Goal: Information Seeking & Learning: Learn about a topic

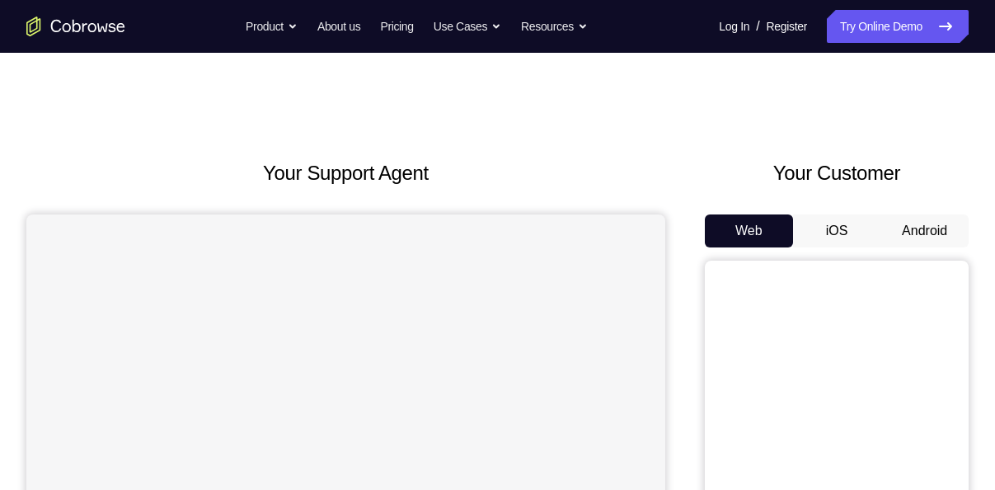
click at [923, 242] on button "Android" at bounding box center [925, 230] width 88 height 33
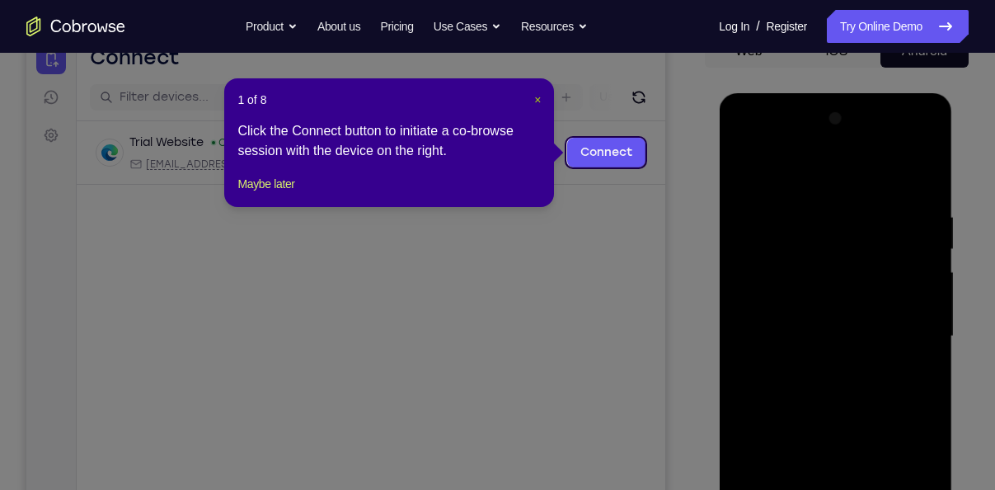
click at [537, 101] on span "×" at bounding box center [537, 99] width 7 height 13
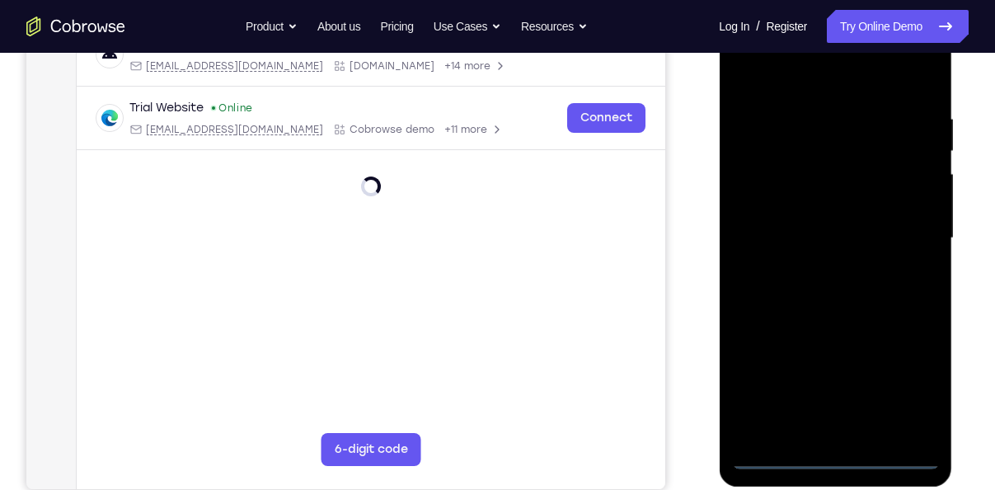
scroll to position [283, 0]
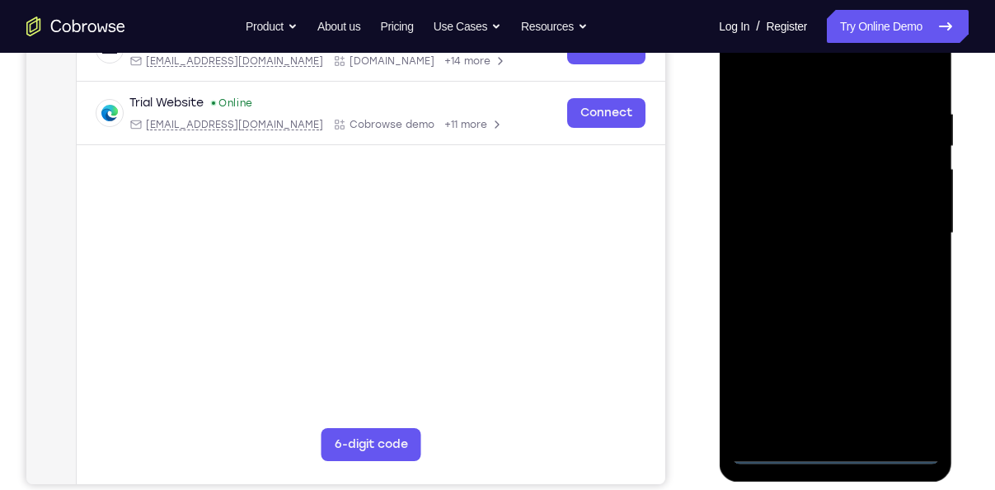
click at [831, 447] on div at bounding box center [836, 233] width 208 height 462
click at [898, 386] on div at bounding box center [836, 233] width 208 height 462
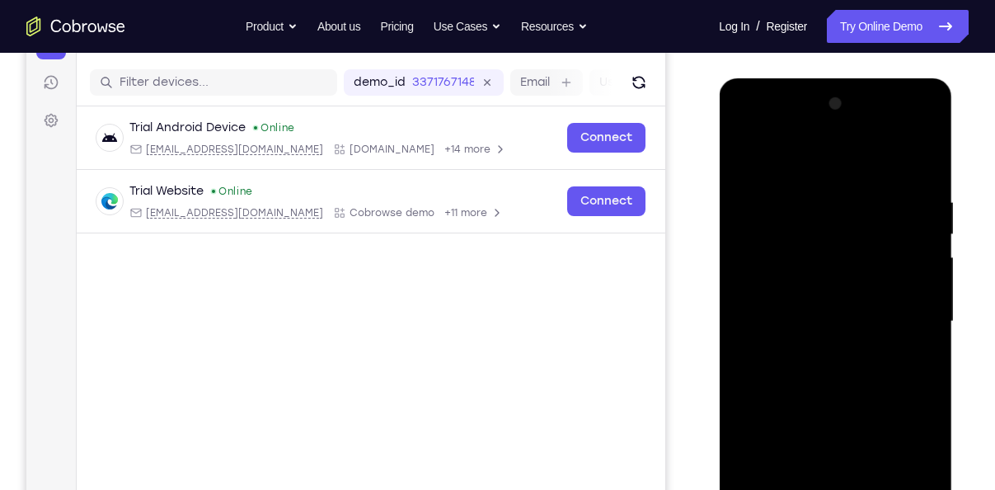
scroll to position [193, 0]
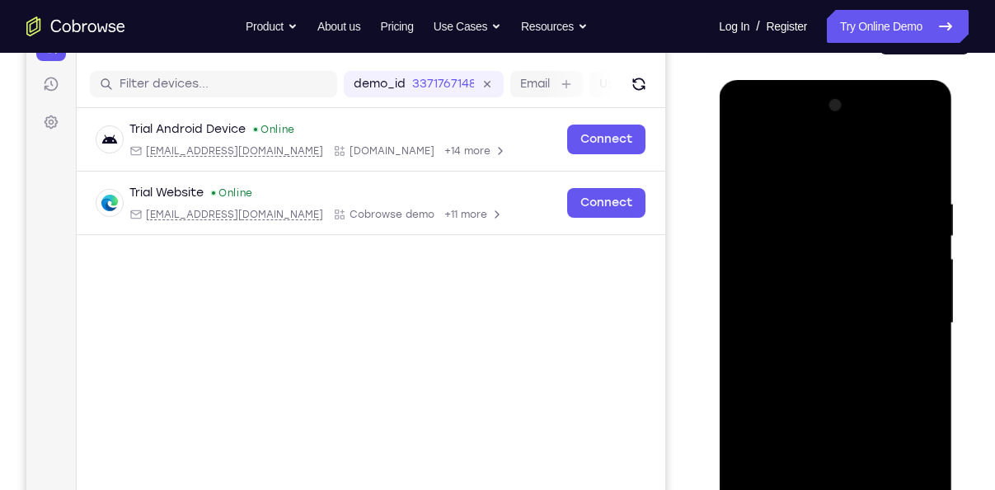
click at [817, 162] on div at bounding box center [836, 323] width 208 height 462
click at [905, 318] on div at bounding box center [836, 323] width 208 height 462
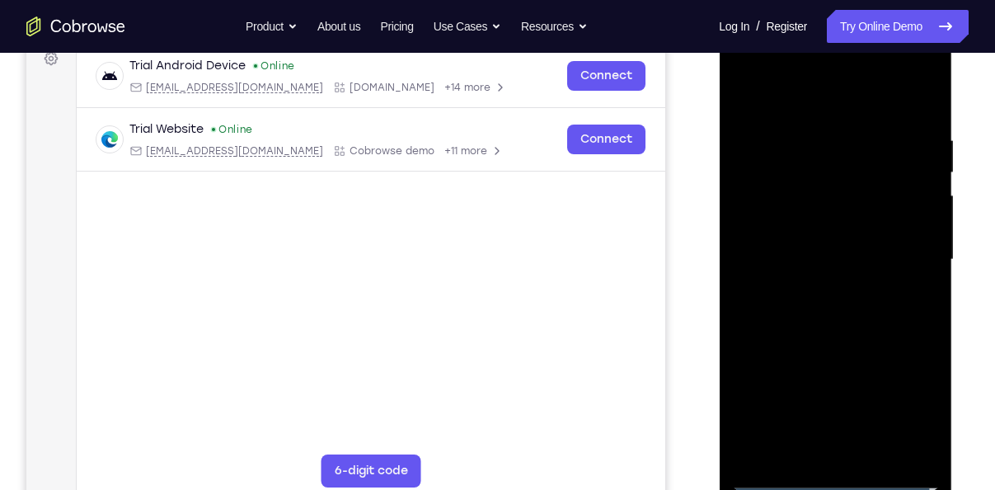
click at [819, 292] on div at bounding box center [836, 260] width 208 height 462
click at [830, 231] on div at bounding box center [836, 260] width 208 height 462
click at [812, 230] on div at bounding box center [836, 260] width 208 height 462
click at [844, 261] on div at bounding box center [836, 260] width 208 height 462
click at [834, 315] on div at bounding box center [836, 260] width 208 height 462
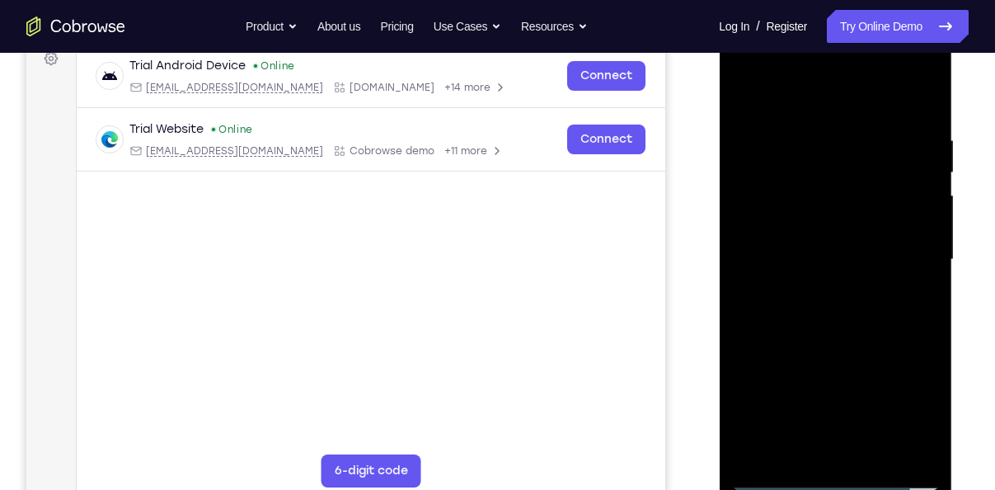
click at [835, 306] on div at bounding box center [836, 260] width 208 height 462
click at [817, 280] on div at bounding box center [836, 260] width 208 height 462
click at [853, 339] on div at bounding box center [836, 260] width 208 height 462
click at [929, 264] on div at bounding box center [836, 260] width 208 height 462
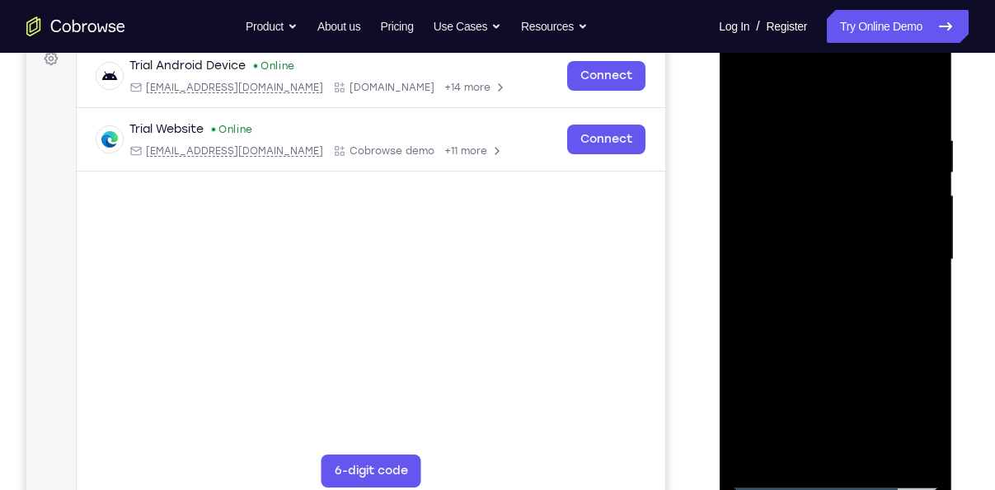
click at [929, 264] on div at bounding box center [836, 260] width 208 height 462
click at [924, 94] on div at bounding box center [836, 260] width 208 height 462
click at [832, 121] on div at bounding box center [836, 260] width 208 height 462
click at [779, 148] on div at bounding box center [836, 260] width 208 height 462
click at [746, 94] on div at bounding box center [836, 260] width 208 height 462
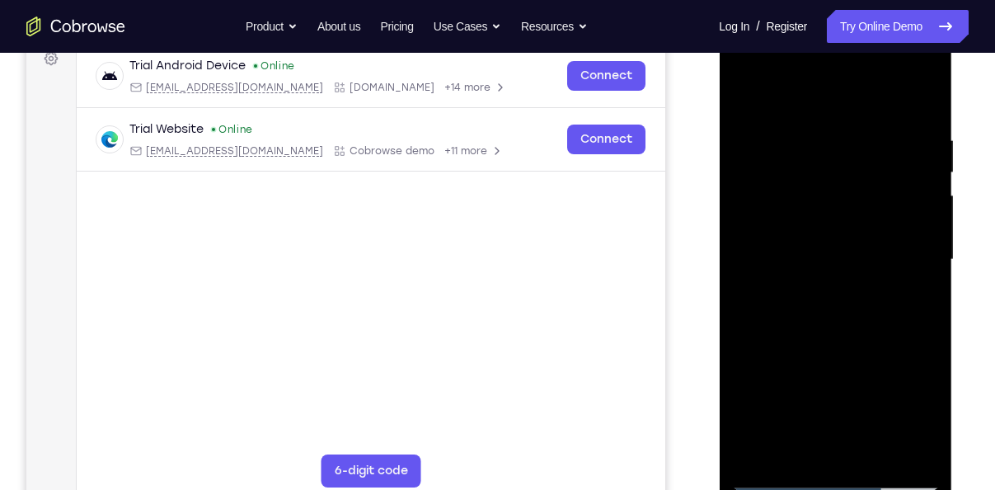
click at [786, 114] on div at bounding box center [836, 260] width 208 height 462
click at [747, 95] on div at bounding box center [836, 260] width 208 height 462
click at [872, 114] on div at bounding box center [836, 260] width 208 height 462
click at [873, 176] on div at bounding box center [836, 260] width 208 height 462
click at [870, 146] on div at bounding box center [836, 260] width 208 height 462
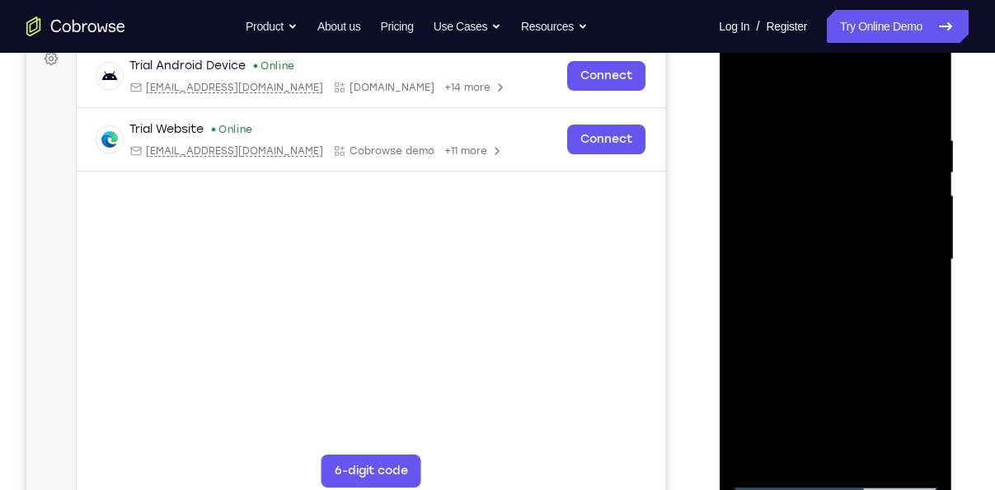
click at [761, 449] on div at bounding box center [836, 260] width 208 height 462
click at [857, 138] on div at bounding box center [836, 260] width 208 height 462
click at [909, 277] on div at bounding box center [836, 260] width 208 height 462
click at [908, 246] on div at bounding box center [836, 260] width 208 height 462
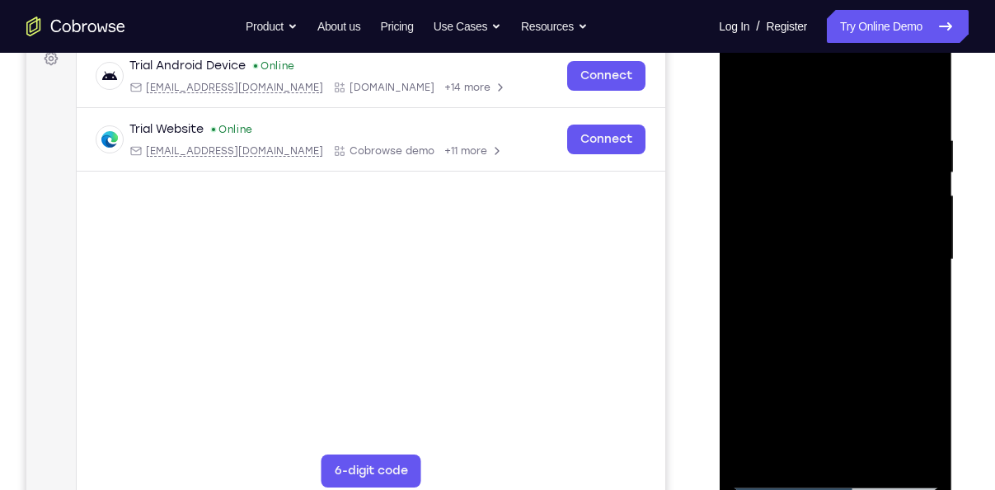
click at [916, 176] on div at bounding box center [836, 260] width 208 height 462
click at [920, 206] on div at bounding box center [836, 260] width 208 height 462
click at [913, 106] on div at bounding box center [836, 260] width 208 height 462
drag, startPoint x: 894, startPoint y: 133, endPoint x: 761, endPoint y: 134, distance: 132.8
click at [761, 134] on div at bounding box center [836, 260] width 208 height 462
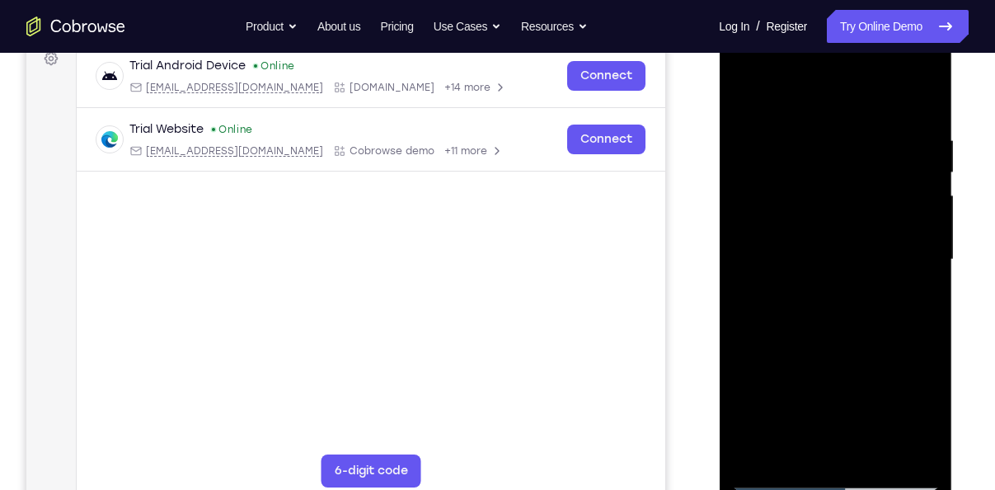
drag, startPoint x: 895, startPoint y: 131, endPoint x: 771, endPoint y: 143, distance: 124.3
click at [771, 143] on div at bounding box center [836, 260] width 208 height 462
click at [873, 455] on div at bounding box center [836, 260] width 208 height 462
click at [832, 348] on div at bounding box center [836, 260] width 208 height 462
click at [844, 322] on div at bounding box center [836, 260] width 208 height 462
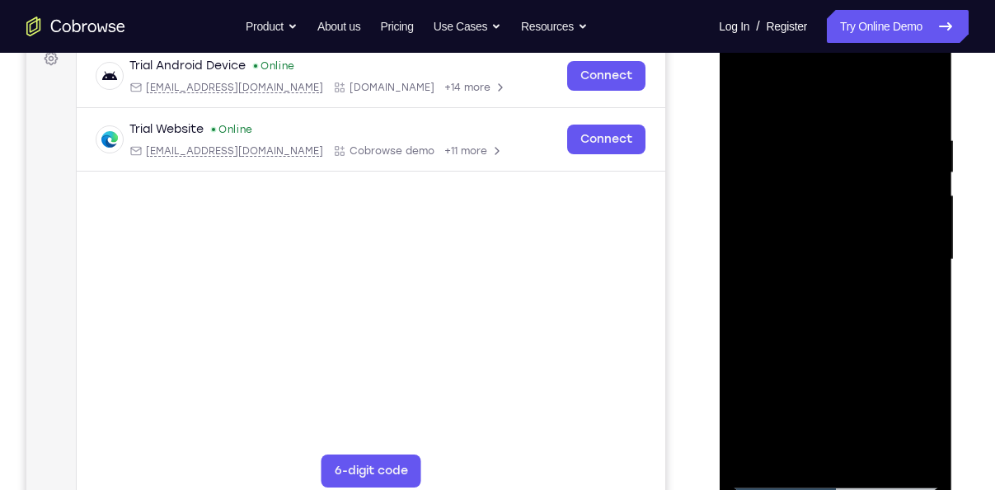
click at [806, 450] on div at bounding box center [836, 260] width 208 height 462
click at [809, 302] on div at bounding box center [836, 260] width 208 height 462
click at [916, 301] on div at bounding box center [836, 260] width 208 height 462
click at [745, 100] on div at bounding box center [836, 260] width 208 height 462
click at [743, 90] on div at bounding box center [836, 260] width 208 height 462
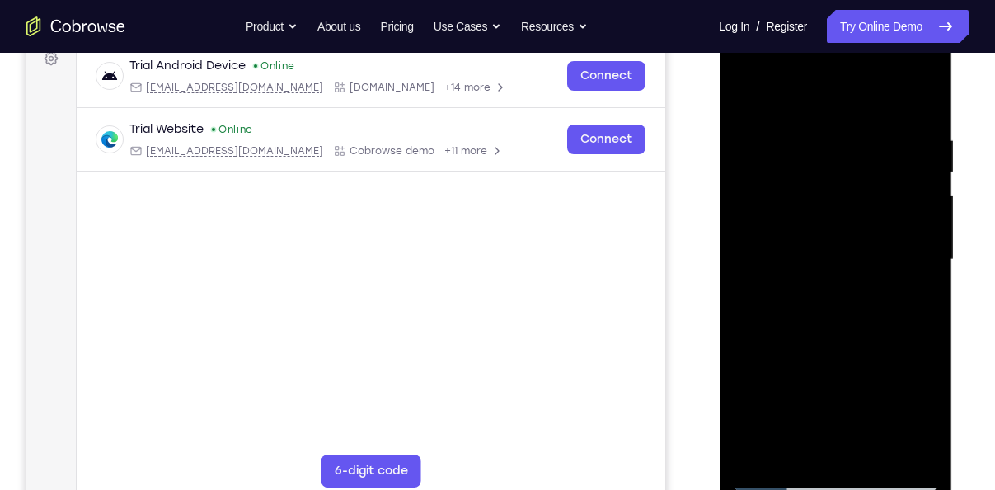
click at [925, 200] on div at bounding box center [836, 260] width 208 height 462
click at [931, 217] on div at bounding box center [836, 260] width 208 height 462
click at [925, 215] on div at bounding box center [836, 260] width 208 height 462
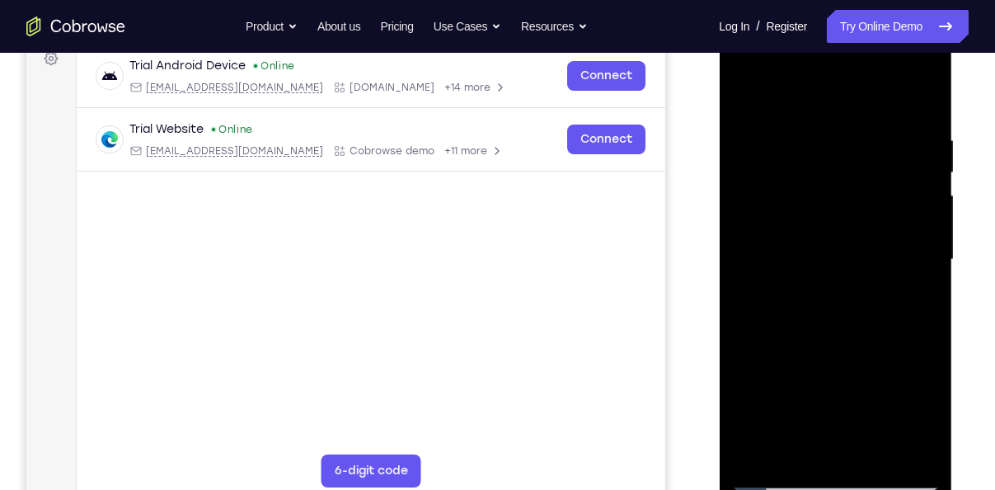
click at [925, 215] on div at bounding box center [836, 260] width 208 height 462
click at [759, 460] on div at bounding box center [836, 260] width 208 height 462
click at [758, 458] on div at bounding box center [836, 260] width 208 height 462
click at [910, 129] on div at bounding box center [836, 260] width 208 height 462
click at [934, 270] on div at bounding box center [836, 260] width 208 height 462
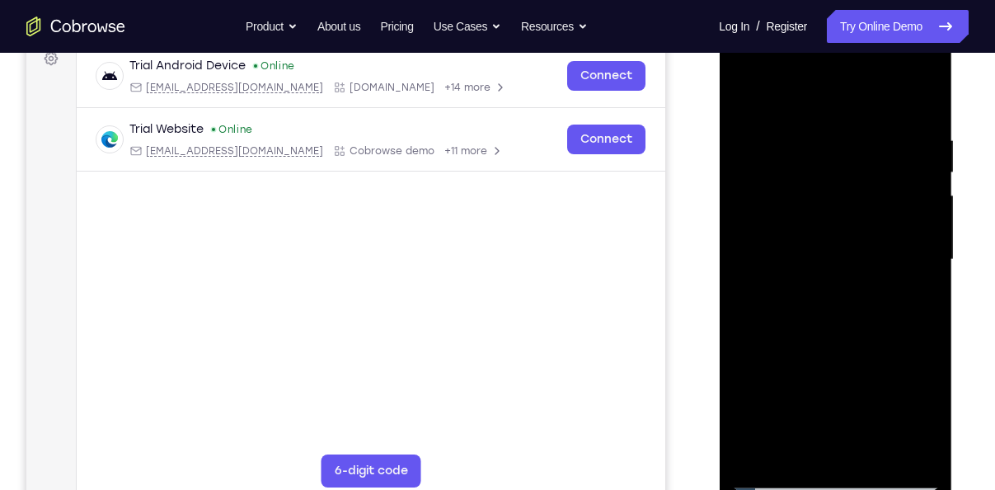
click at [928, 270] on div at bounding box center [836, 260] width 208 height 462
click at [923, 105] on div at bounding box center [836, 260] width 208 height 462
drag, startPoint x: 912, startPoint y: 125, endPoint x: 800, endPoint y: 138, distance: 112.8
click at [800, 138] on div at bounding box center [836, 260] width 208 height 462
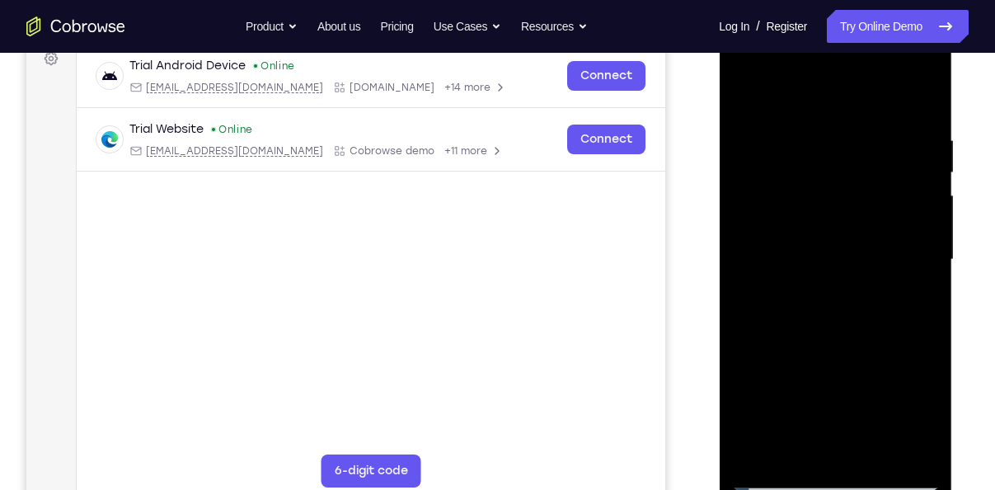
drag, startPoint x: 908, startPoint y: 129, endPoint x: 826, endPoint y: 135, distance: 82.7
click at [826, 135] on div at bounding box center [836, 260] width 208 height 462
click at [922, 259] on div at bounding box center [836, 260] width 208 height 462
click at [929, 262] on div at bounding box center [836, 260] width 208 height 462
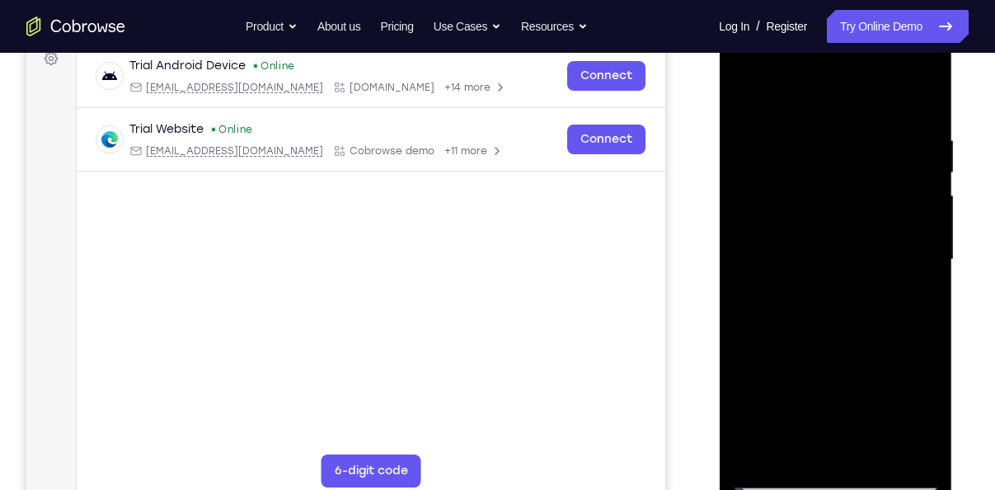
click at [784, 181] on div at bounding box center [836, 260] width 208 height 462
click at [760, 450] on div at bounding box center [836, 260] width 208 height 462
drag, startPoint x: 897, startPoint y: 123, endPoint x: 791, endPoint y: 134, distance: 107.0
click at [791, 134] on div at bounding box center [836, 260] width 208 height 462
drag, startPoint x: 898, startPoint y: 128, endPoint x: 801, endPoint y: 141, distance: 98.2
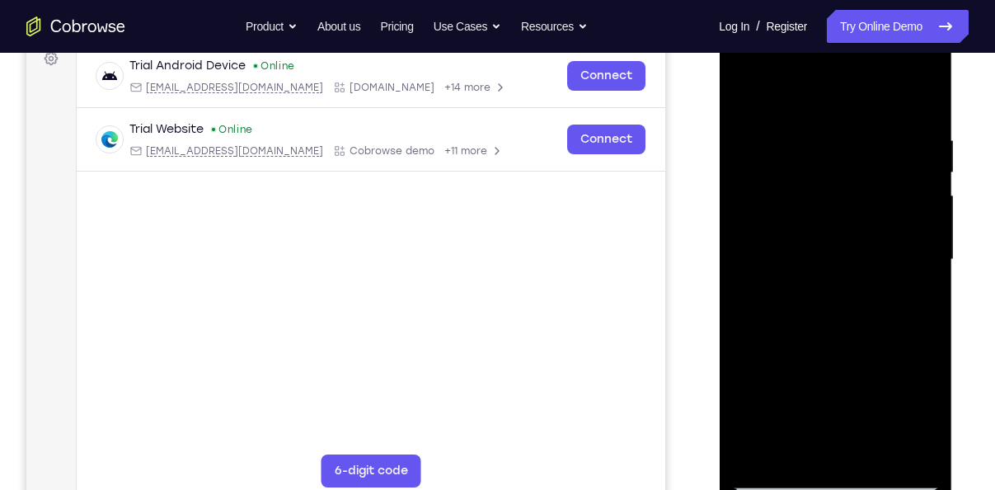
click at [801, 141] on div at bounding box center [836, 260] width 208 height 462
drag, startPoint x: 877, startPoint y: 143, endPoint x: 780, endPoint y: 141, distance: 96.5
click at [780, 141] on div at bounding box center [836, 260] width 208 height 462
drag, startPoint x: 892, startPoint y: 125, endPoint x: 802, endPoint y: 136, distance: 89.7
click at [802, 136] on div at bounding box center [836, 260] width 208 height 462
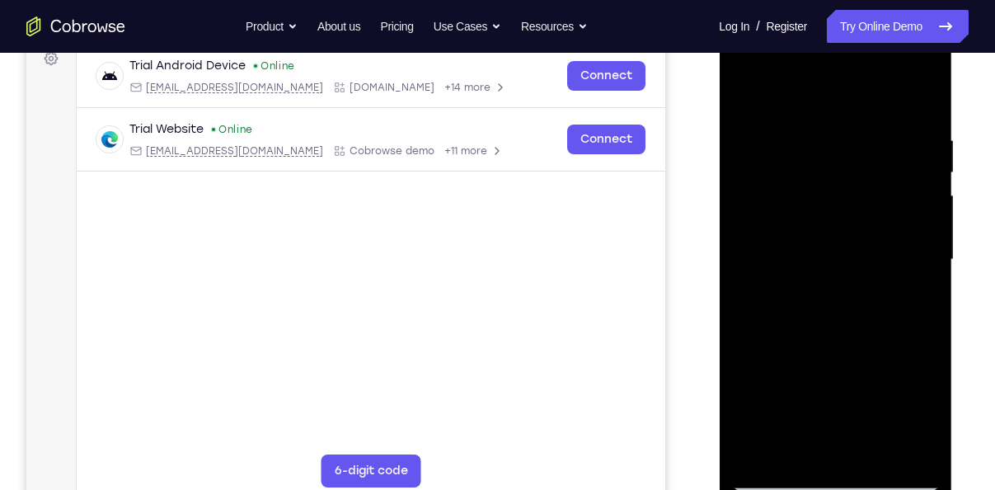
drag, startPoint x: 901, startPoint y: 139, endPoint x: 801, endPoint y: 148, distance: 101.0
click at [801, 148] on div at bounding box center [836, 260] width 208 height 462
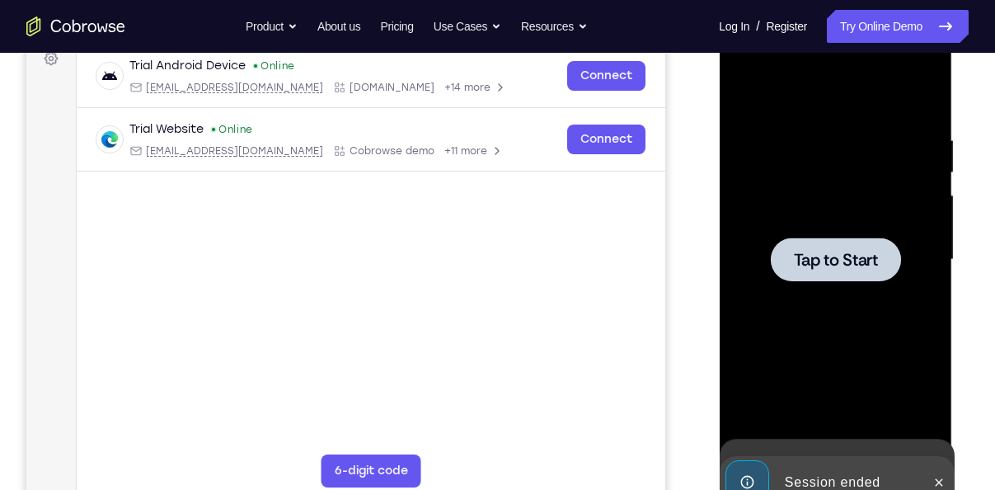
click at [900, 131] on div at bounding box center [836, 260] width 208 height 462
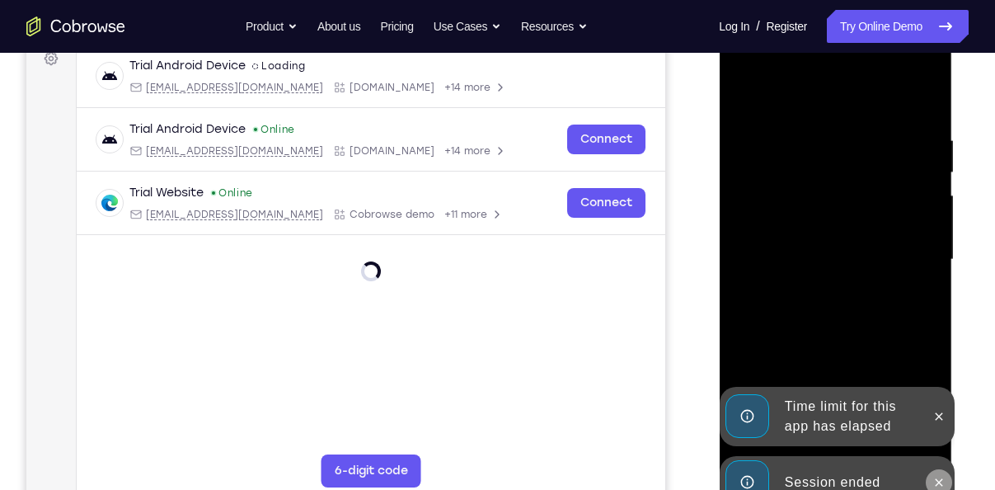
click at [939, 474] on button at bounding box center [938, 482] width 26 height 26
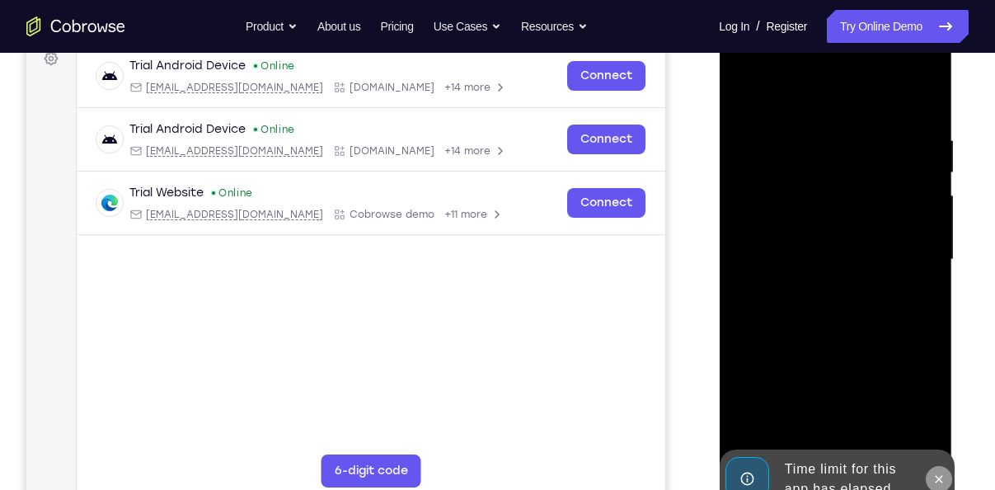
click at [929, 469] on button at bounding box center [938, 479] width 26 height 26
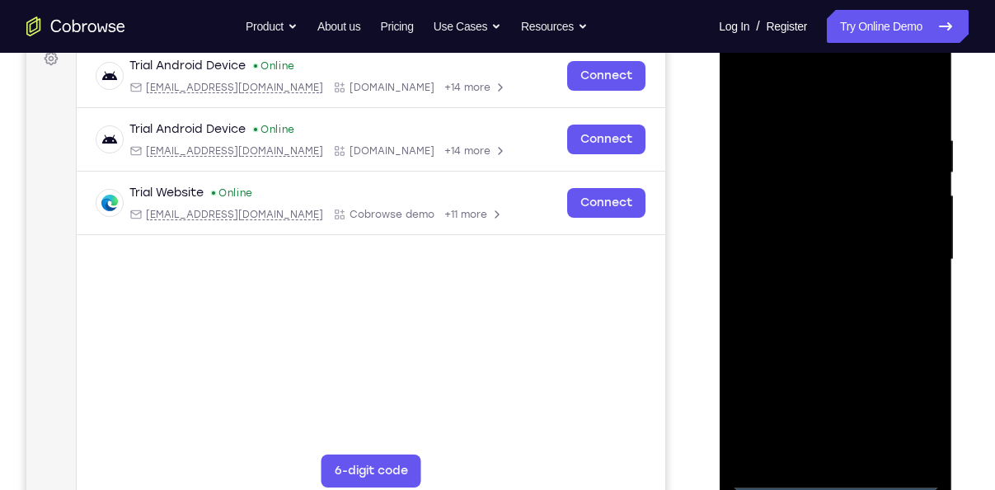
click at [838, 478] on div at bounding box center [836, 260] width 208 height 462
click at [908, 407] on div at bounding box center [836, 260] width 208 height 462
click at [794, 98] on div at bounding box center [836, 260] width 208 height 462
click at [900, 261] on div at bounding box center [836, 260] width 208 height 462
click at [823, 287] on div at bounding box center [836, 260] width 208 height 462
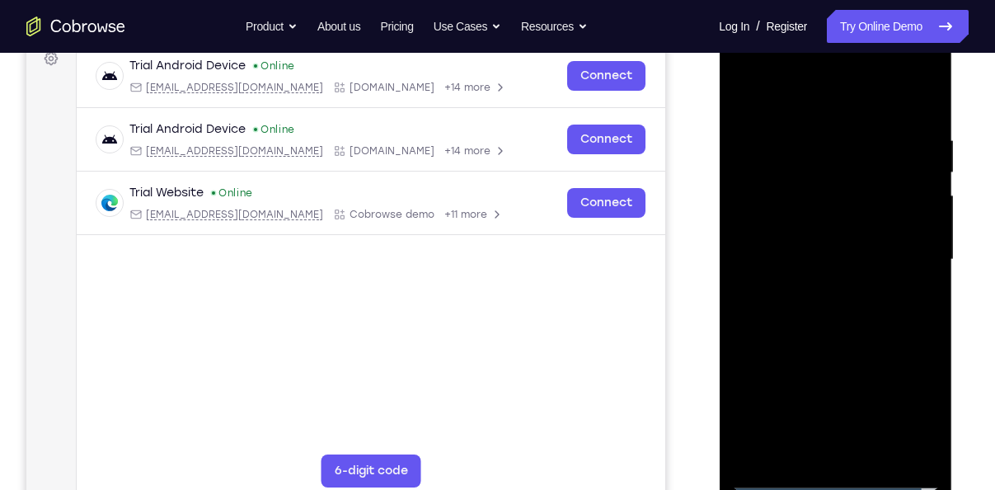
click at [796, 249] on div at bounding box center [836, 260] width 208 height 462
click at [798, 220] on div at bounding box center [836, 260] width 208 height 462
click at [822, 257] on div at bounding box center [836, 260] width 208 height 462
click at [824, 309] on div at bounding box center [836, 260] width 208 height 462
click at [836, 340] on div at bounding box center [836, 260] width 208 height 462
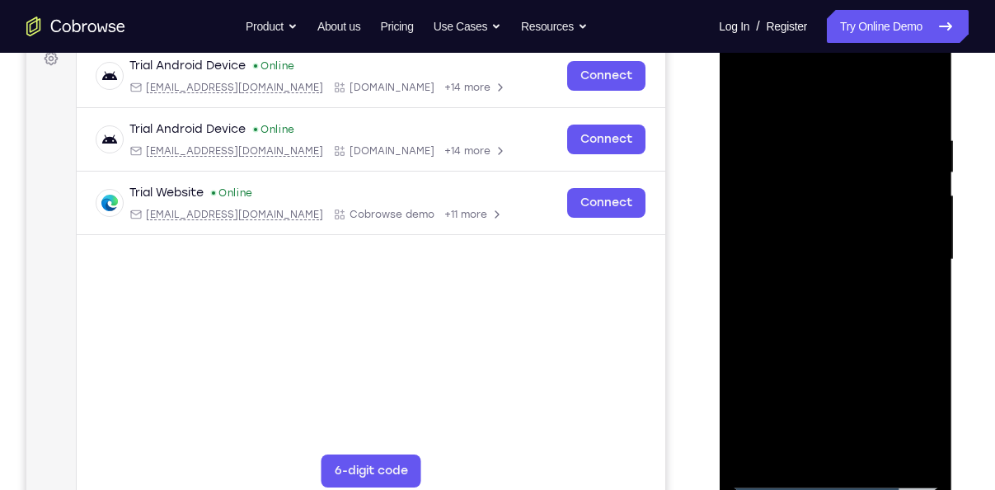
click at [921, 324] on div at bounding box center [836, 260] width 208 height 462
drag, startPoint x: 838, startPoint y: 110, endPoint x: 837, endPoint y: 56, distance: 53.6
click at [837, 56] on div at bounding box center [836, 260] width 208 height 462
click at [931, 90] on div at bounding box center [836, 260] width 208 height 462
click at [758, 456] on div at bounding box center [836, 260] width 208 height 462
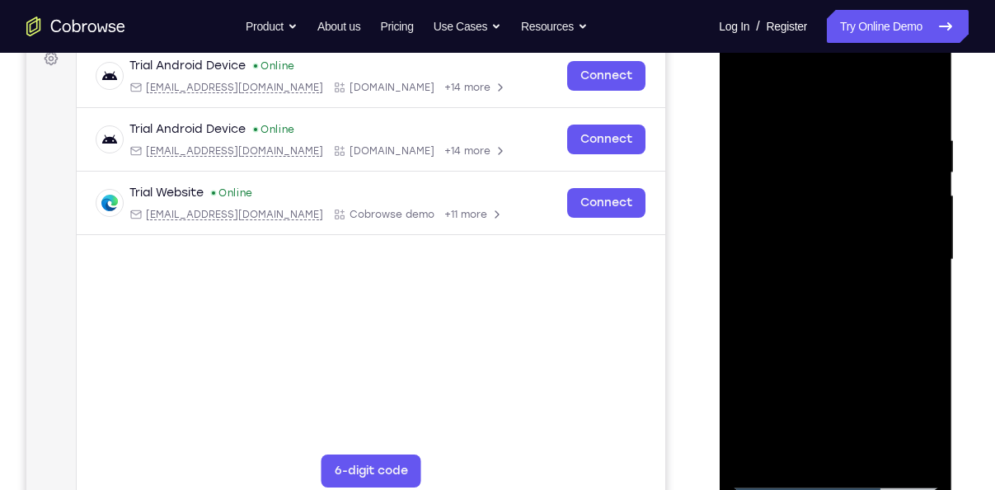
click at [929, 260] on div at bounding box center [836, 260] width 208 height 462
click at [929, 249] on div at bounding box center [836, 260] width 208 height 462
click at [921, 225] on div at bounding box center [836, 260] width 208 height 462
click at [926, 222] on div at bounding box center [836, 260] width 208 height 462
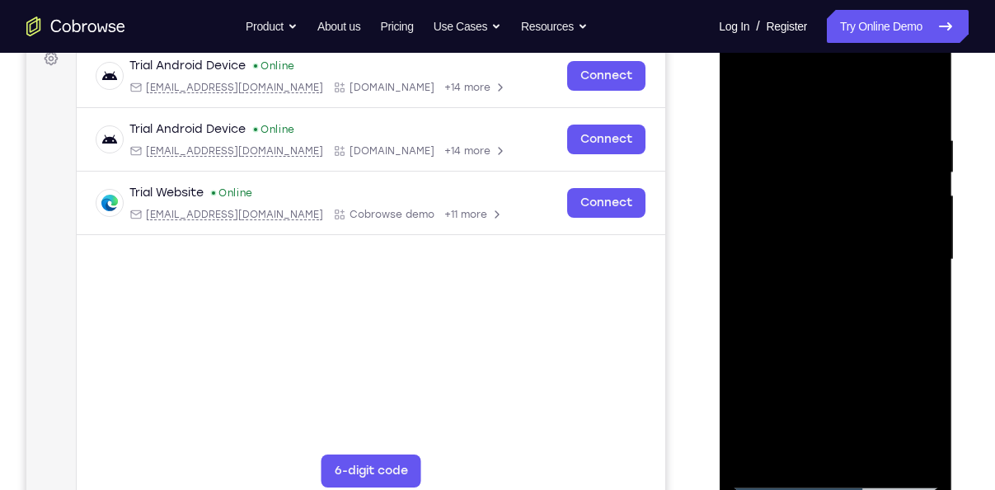
click at [929, 233] on div at bounding box center [836, 260] width 208 height 462
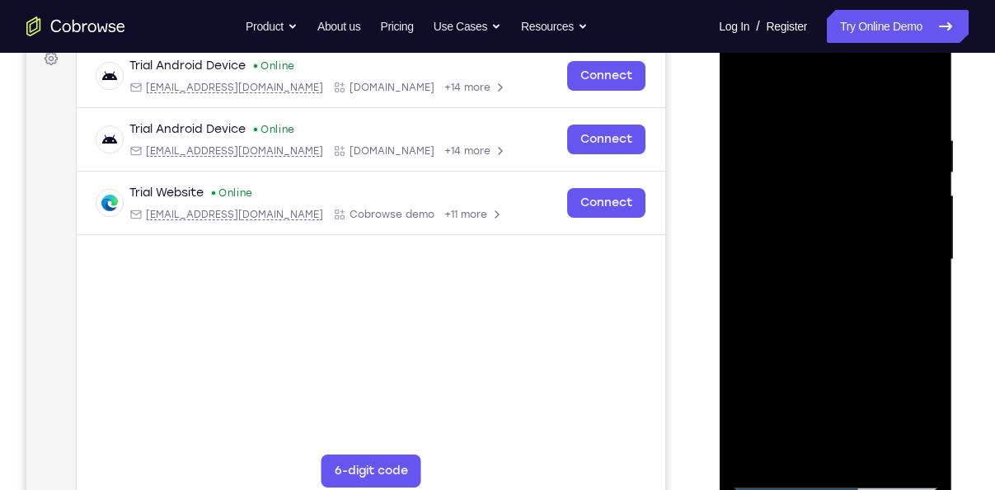
click at [929, 233] on div at bounding box center [836, 260] width 208 height 462
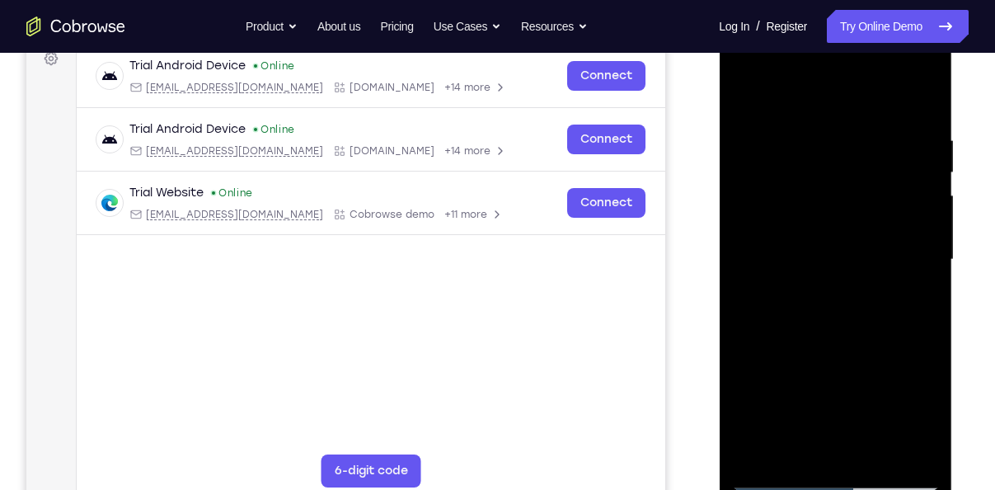
click at [929, 233] on div at bounding box center [836, 260] width 208 height 462
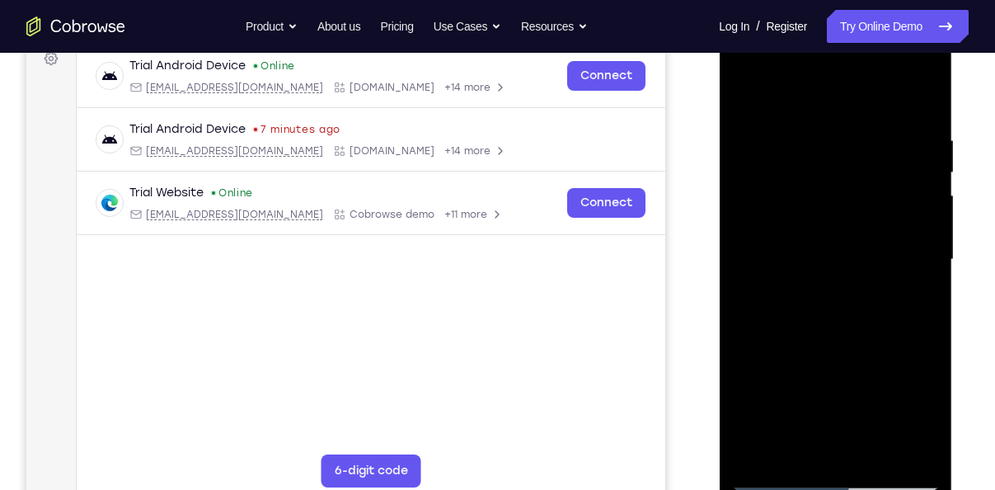
click at [929, 233] on div at bounding box center [836, 260] width 208 height 462
click at [920, 247] on div at bounding box center [836, 260] width 208 height 462
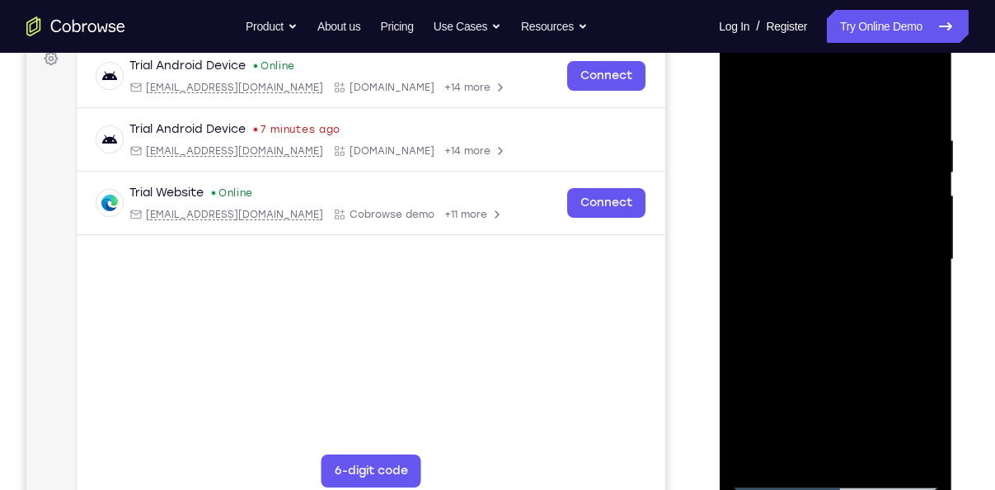
click at [925, 242] on div at bounding box center [836, 260] width 208 height 462
click at [925, 293] on div at bounding box center [836, 260] width 208 height 462
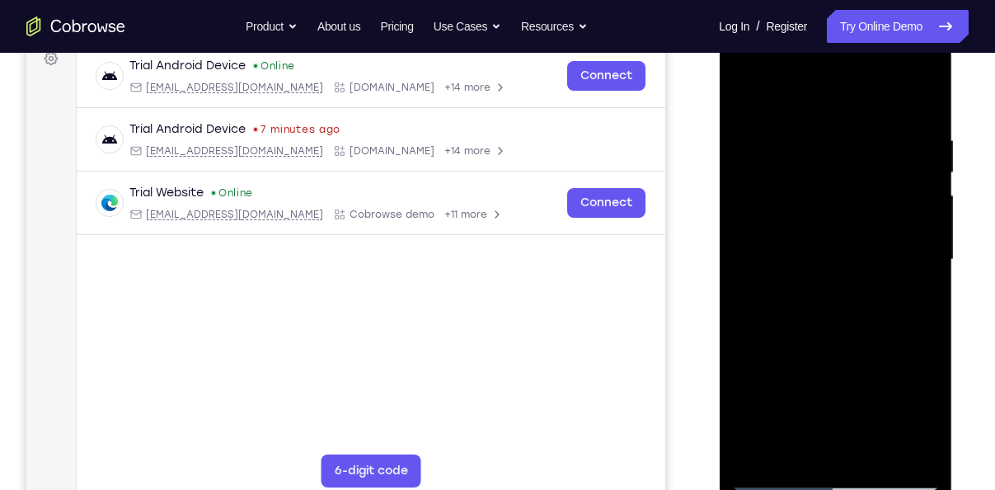
click at [925, 293] on div at bounding box center [836, 260] width 208 height 462
click at [926, 188] on div at bounding box center [836, 260] width 208 height 462
click at [798, 454] on div at bounding box center [836, 260] width 208 height 462
click at [760, 454] on div at bounding box center [836, 260] width 208 height 462
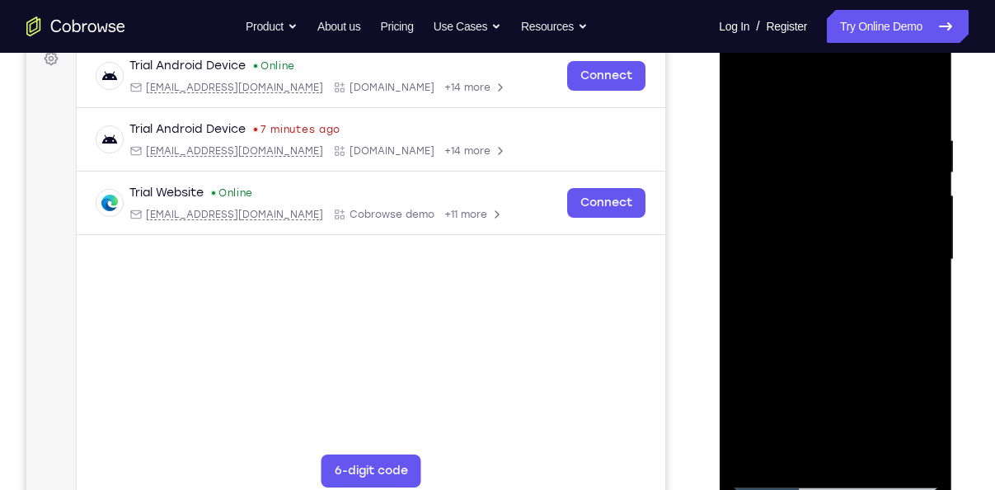
click at [760, 454] on div at bounding box center [836, 260] width 208 height 462
click at [816, 146] on div at bounding box center [836, 260] width 208 height 462
click at [918, 271] on div at bounding box center [836, 260] width 208 height 462
click at [903, 449] on div at bounding box center [836, 260] width 208 height 462
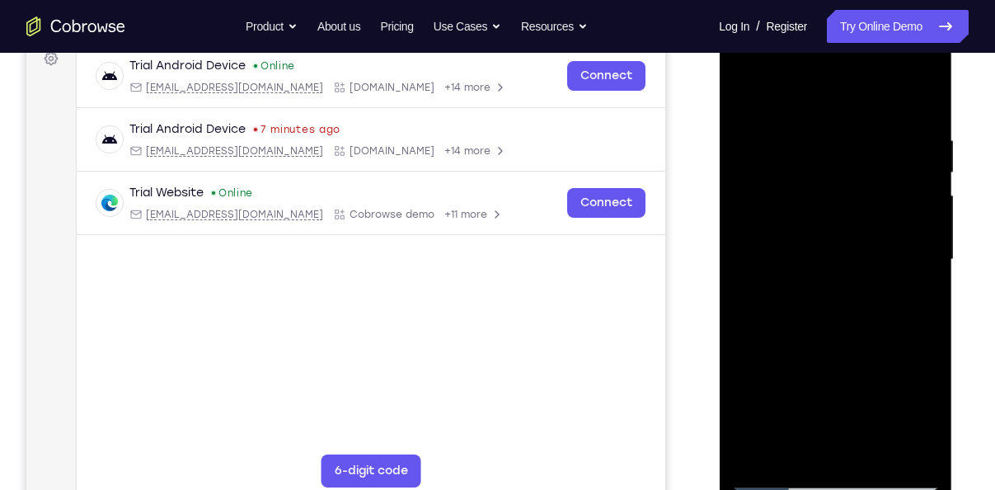
drag, startPoint x: 205, startPoint y: 252, endPoint x: 993, endPoint y: 242, distance: 787.7
click at [993, 242] on div "Your Support Agent Your Customer Web iOS Android Next Steps We’d be happy to gi…" at bounding box center [497, 340] width 995 height 1088
click at [916, 271] on div at bounding box center [836, 260] width 208 height 462
click at [924, 102] on div at bounding box center [836, 260] width 208 height 462
drag, startPoint x: 922, startPoint y: 136, endPoint x: 824, endPoint y: 144, distance: 98.4
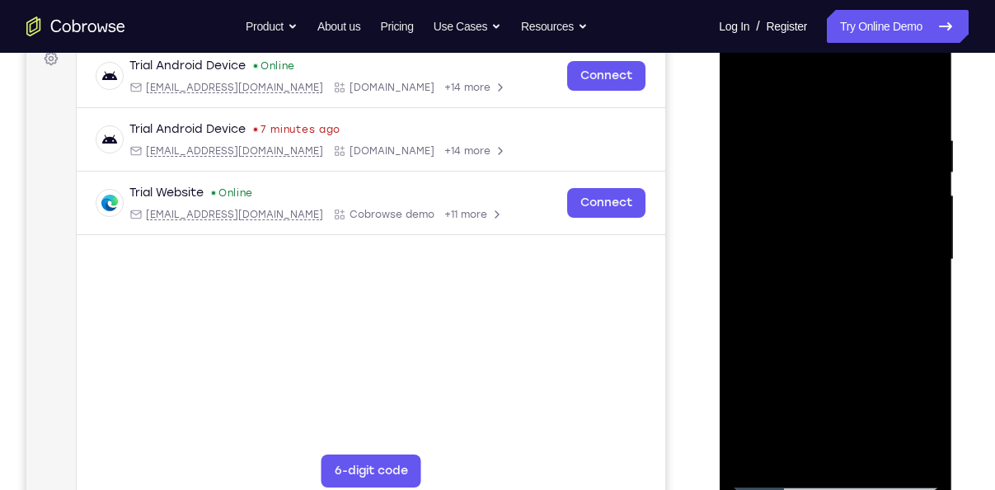
click at [824, 144] on div at bounding box center [836, 260] width 208 height 462
drag, startPoint x: 908, startPoint y: 143, endPoint x: 785, endPoint y: 149, distance: 123.1
click at [785, 149] on div at bounding box center [836, 260] width 208 height 462
drag, startPoint x: 902, startPoint y: 139, endPoint x: 847, endPoint y: 142, distance: 55.3
click at [847, 142] on div at bounding box center [836, 260] width 208 height 462
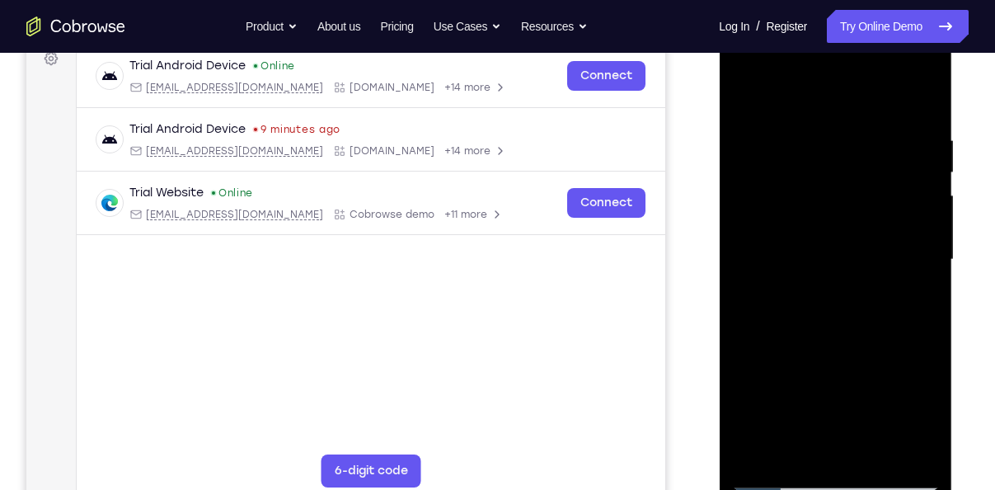
click at [804, 134] on div at bounding box center [836, 260] width 208 height 462
click at [920, 266] on div at bounding box center [836, 260] width 208 height 462
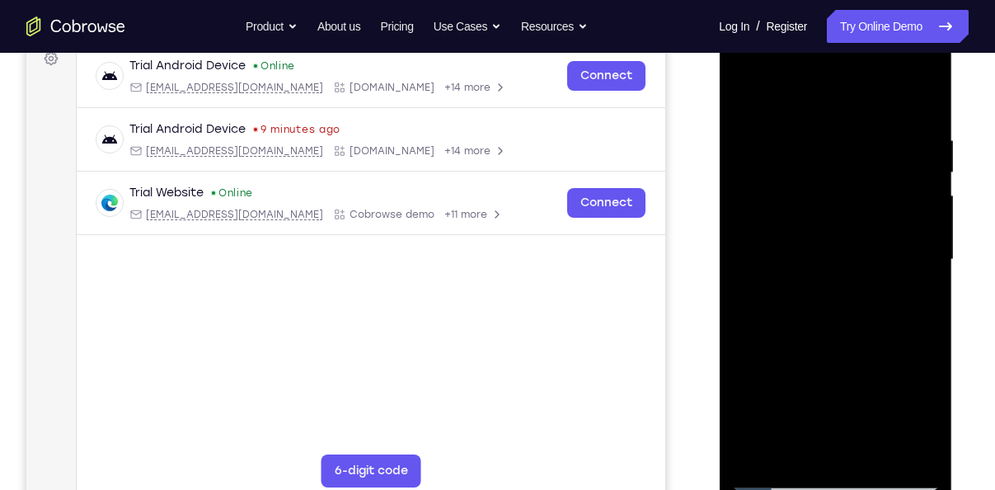
click at [920, 266] on div at bounding box center [836, 260] width 208 height 462
click at [915, 252] on div at bounding box center [836, 260] width 208 height 462
click at [917, 105] on div at bounding box center [836, 260] width 208 height 462
click at [877, 449] on div at bounding box center [836, 260] width 208 height 462
click at [839, 342] on div at bounding box center [836, 260] width 208 height 462
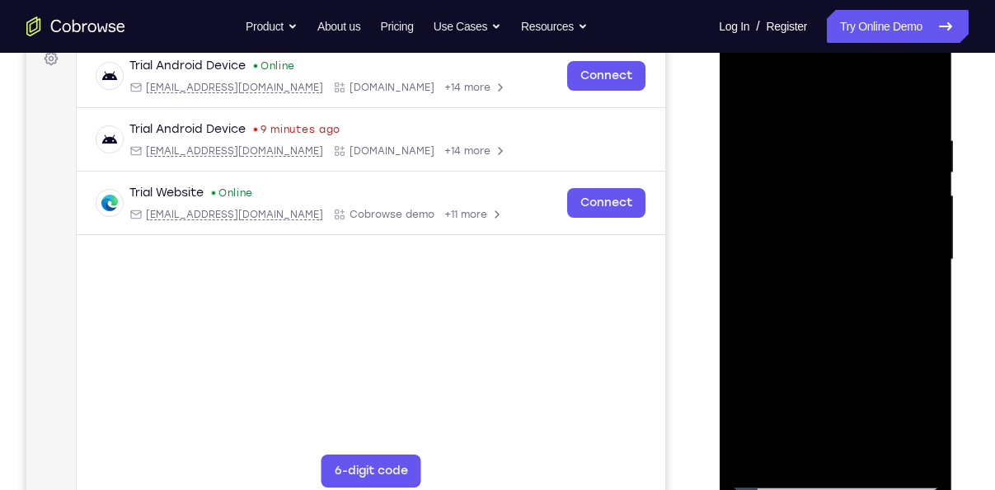
click at [750, 92] on div at bounding box center [836, 260] width 208 height 462
click at [908, 449] on div at bounding box center [836, 260] width 208 height 462
click at [748, 92] on div at bounding box center [836, 260] width 208 height 462
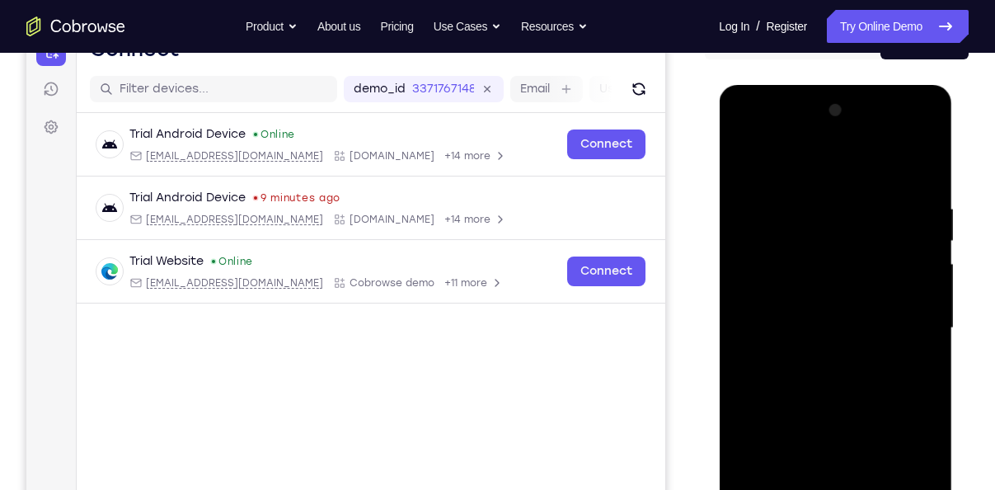
scroll to position [187, 0]
click at [905, 143] on div at bounding box center [836, 329] width 208 height 462
click at [779, 139] on div at bounding box center [836, 329] width 208 height 462
click at [807, 278] on div at bounding box center [836, 329] width 208 height 462
click at [788, 327] on div at bounding box center [836, 329] width 208 height 462
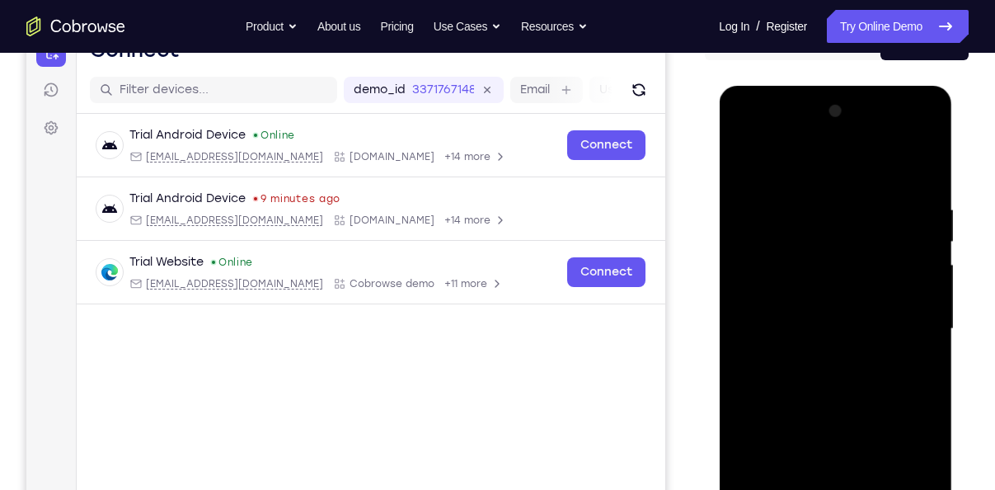
click at [793, 314] on div at bounding box center [836, 329] width 208 height 462
click at [836, 349] on div at bounding box center [835, 329] width 130 height 44
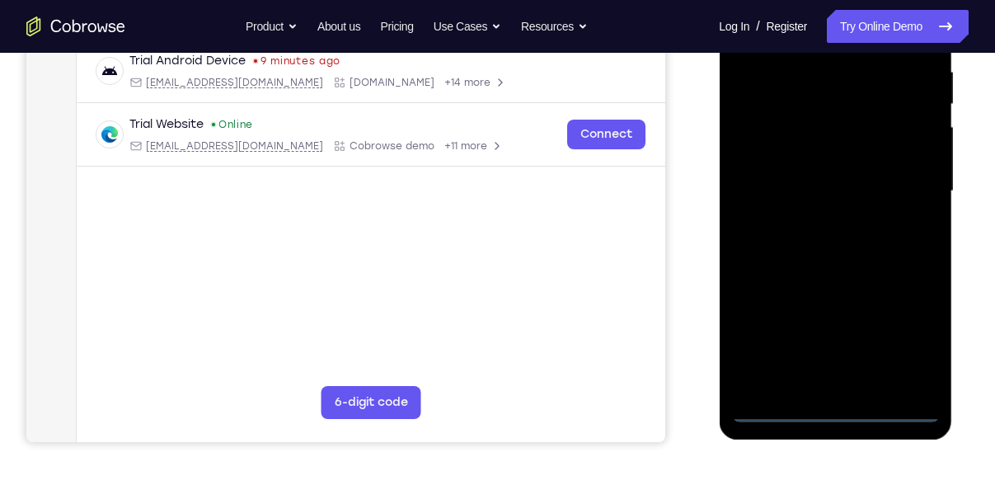
scroll to position [327, 0]
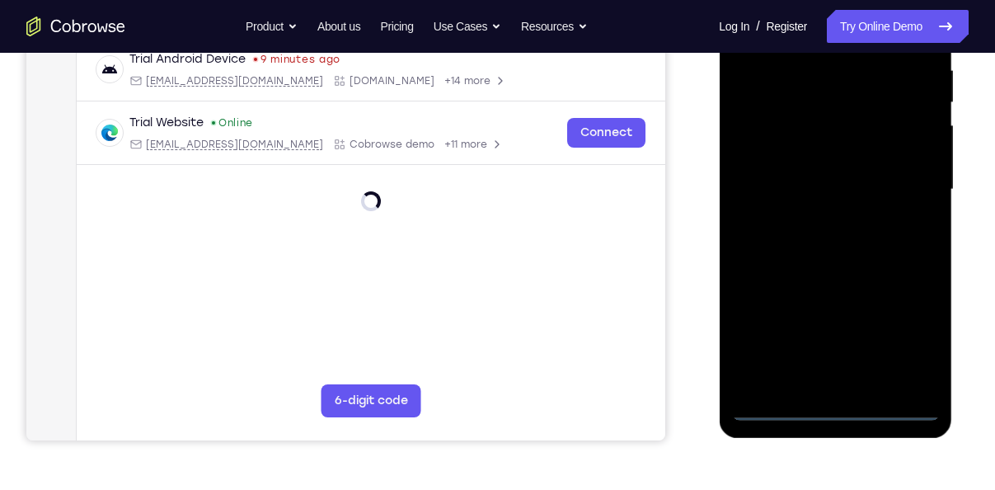
click at [834, 406] on div at bounding box center [836, 190] width 208 height 462
click at [841, 408] on div at bounding box center [836, 190] width 208 height 462
click at [837, 408] on div at bounding box center [836, 190] width 208 height 462
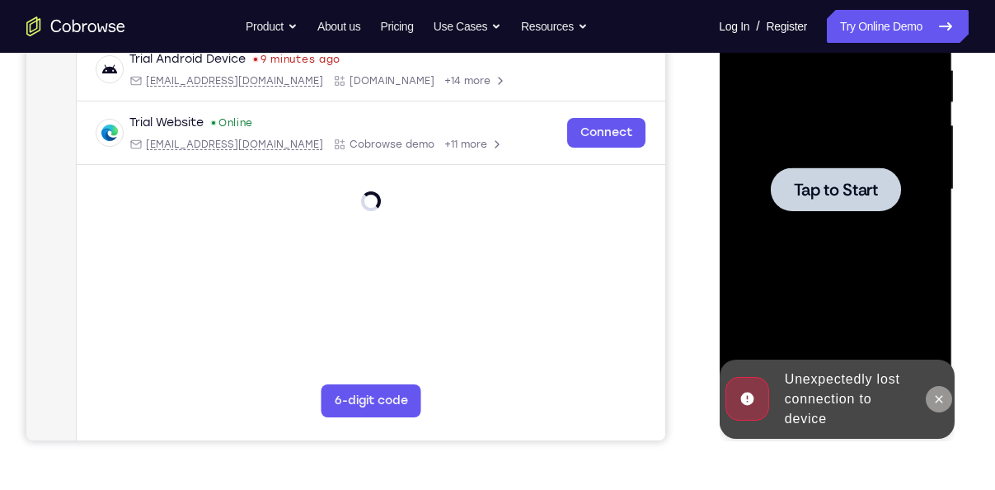
click at [943, 393] on icon at bounding box center [938, 399] width 13 height 13
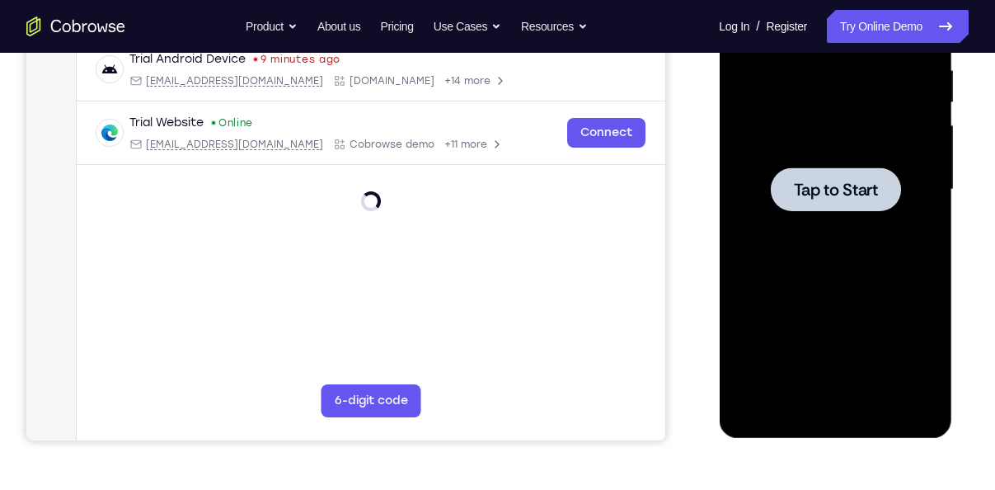
click at [832, 146] on div at bounding box center [836, 190] width 208 height 462
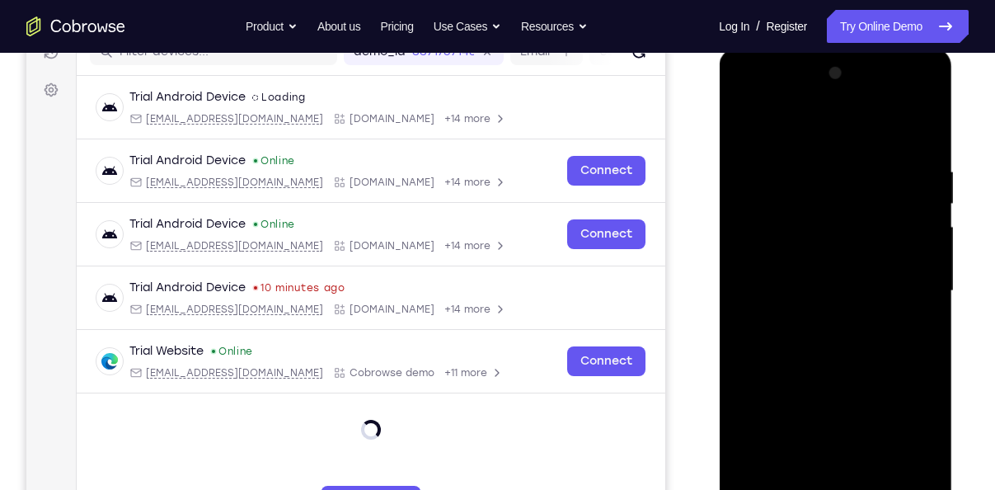
scroll to position [346, 0]
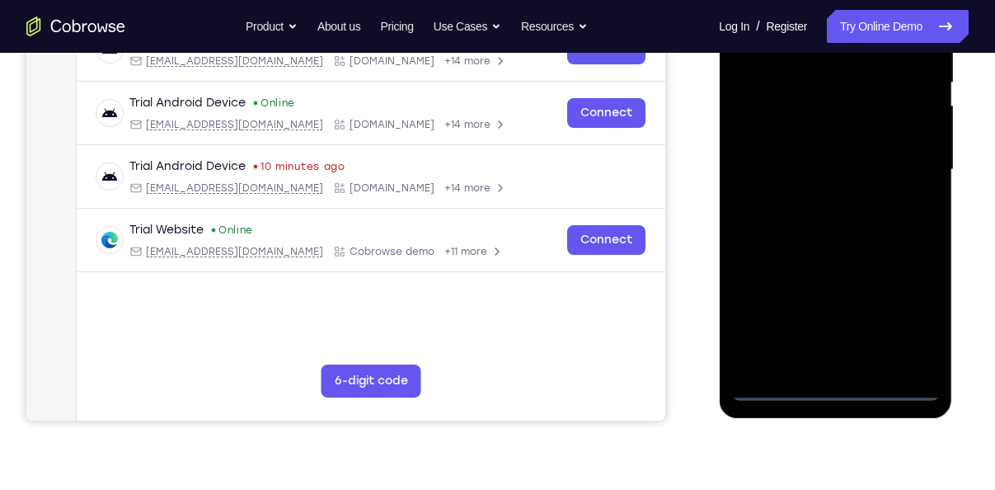
click at [829, 393] on div at bounding box center [836, 170] width 208 height 462
click at [907, 319] on div at bounding box center [836, 170] width 208 height 462
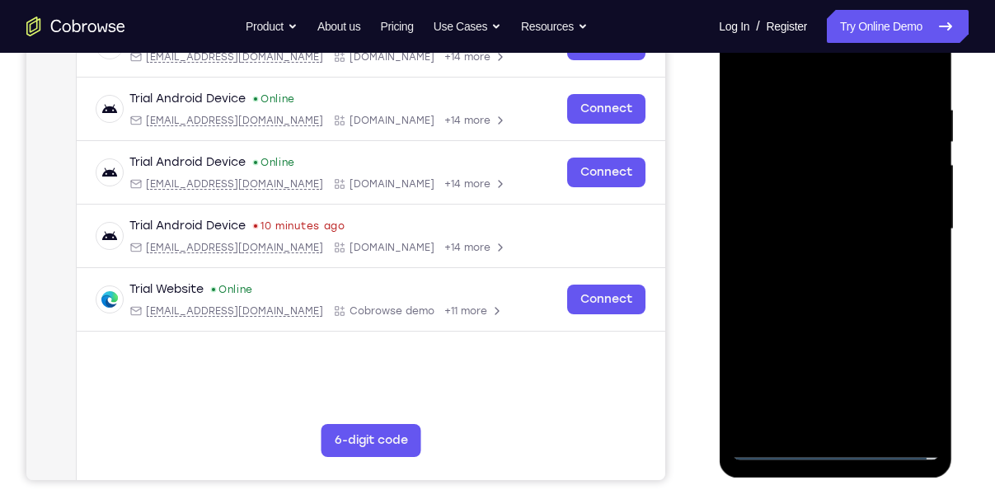
scroll to position [286, 0]
click at [785, 75] on div at bounding box center [836, 230] width 208 height 462
click at [778, 180] on div at bounding box center [836, 230] width 208 height 462
click at [798, 233] on div at bounding box center [836, 230] width 208 height 462
click at [798, 220] on div at bounding box center [836, 230] width 208 height 462
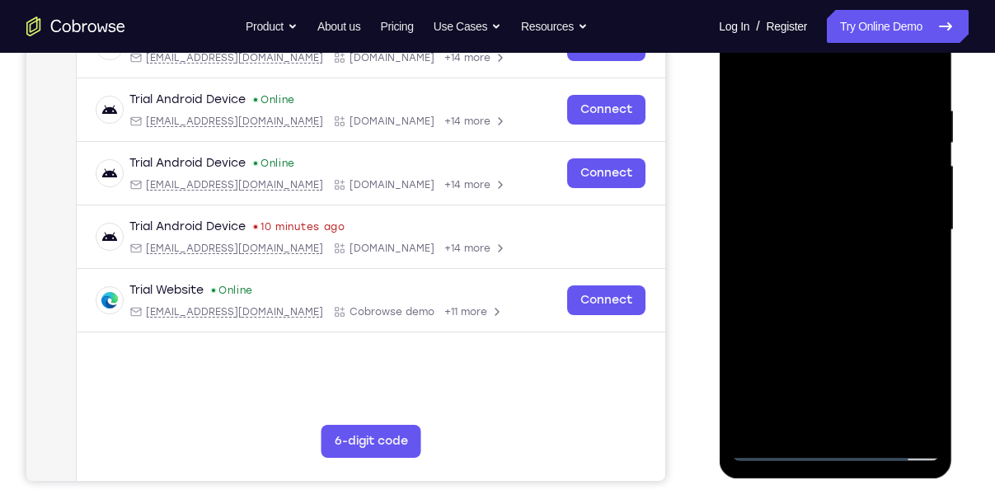
click at [812, 244] on div at bounding box center [836, 230] width 208 height 462
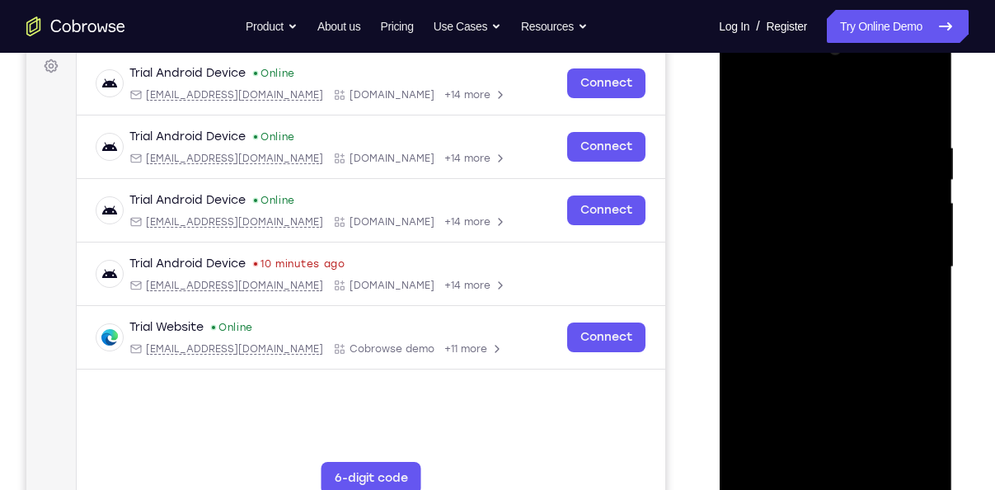
scroll to position [248, 0]
click at [905, 73] on div at bounding box center [836, 268] width 208 height 462
click at [765, 74] on div at bounding box center [836, 268] width 208 height 462
click at [901, 254] on div at bounding box center [836, 268] width 208 height 462
click at [820, 297] on div at bounding box center [836, 268] width 208 height 462
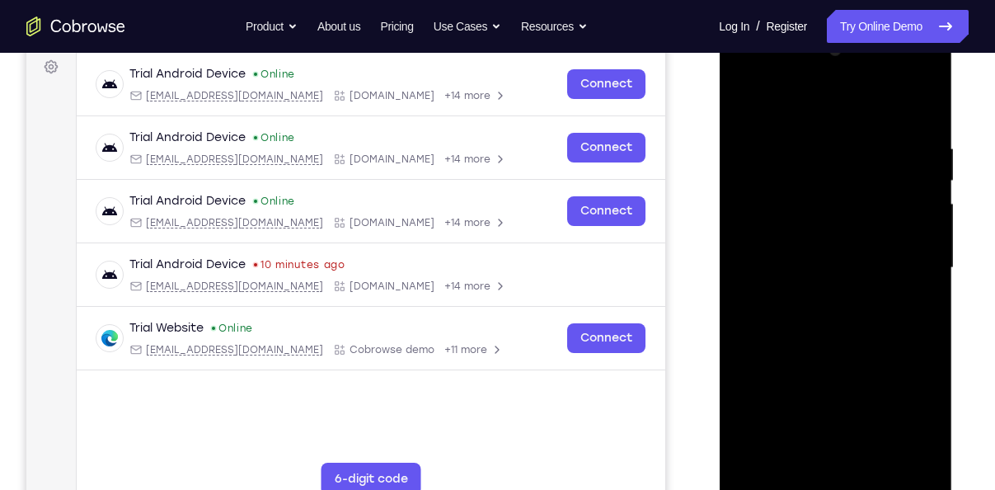
click at [822, 280] on div at bounding box center [836, 268] width 208 height 462
click at [778, 196] on div at bounding box center [836, 268] width 208 height 462
click at [822, 262] on div at bounding box center [836, 268] width 208 height 462
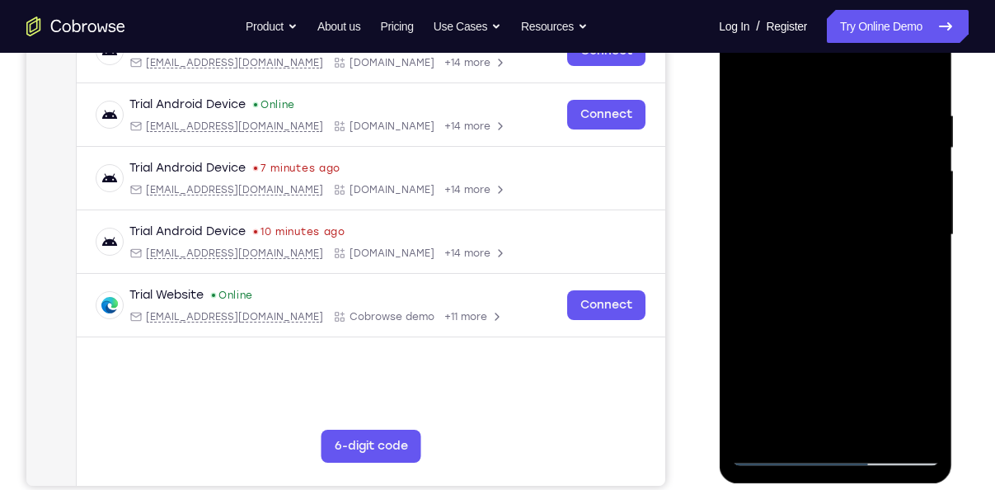
scroll to position [282, 0]
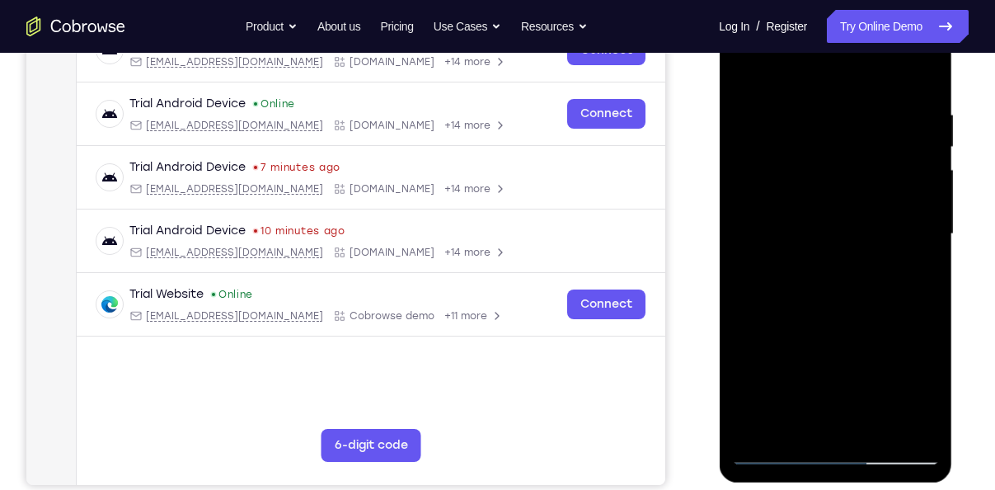
click at [825, 310] on div at bounding box center [836, 234] width 208 height 462
click at [814, 115] on div at bounding box center [836, 234] width 208 height 462
click at [913, 175] on div at bounding box center [836, 234] width 208 height 462
click at [918, 81] on div at bounding box center [836, 234] width 208 height 462
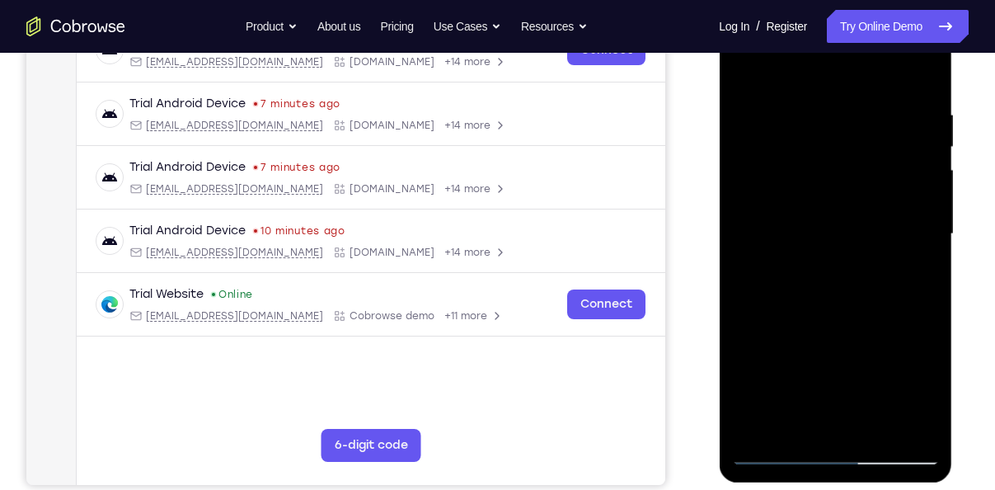
drag, startPoint x: 914, startPoint y: 112, endPoint x: 812, endPoint y: 112, distance: 101.4
click at [812, 112] on div at bounding box center [836, 234] width 208 height 462
drag, startPoint x: 894, startPoint y: 114, endPoint x: 798, endPoint y: 115, distance: 96.5
click at [798, 115] on div at bounding box center [836, 234] width 208 height 462
drag, startPoint x: 901, startPoint y: 109, endPoint x: 854, endPoint y: 115, distance: 47.5
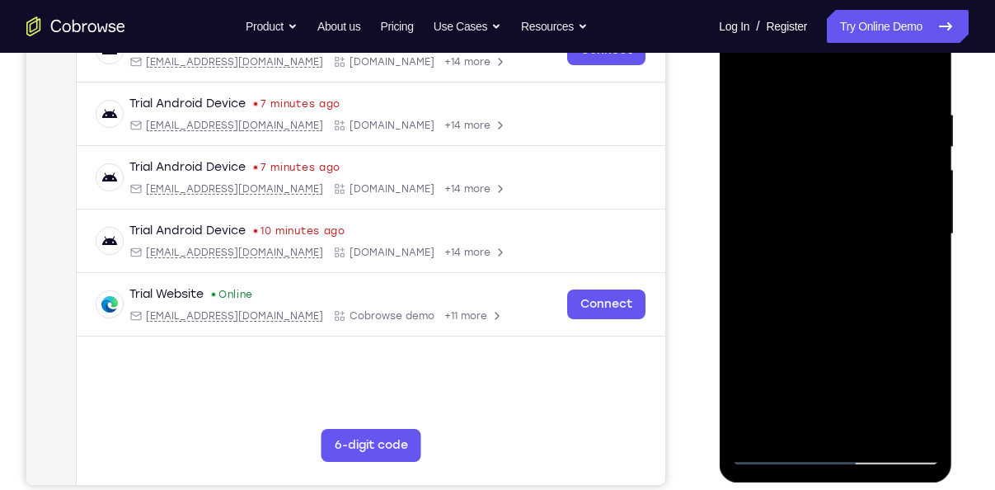
click at [854, 115] on div at bounding box center [836, 234] width 208 height 462
click at [798, 115] on div at bounding box center [836, 234] width 208 height 462
click at [908, 218] on div at bounding box center [836, 234] width 208 height 462
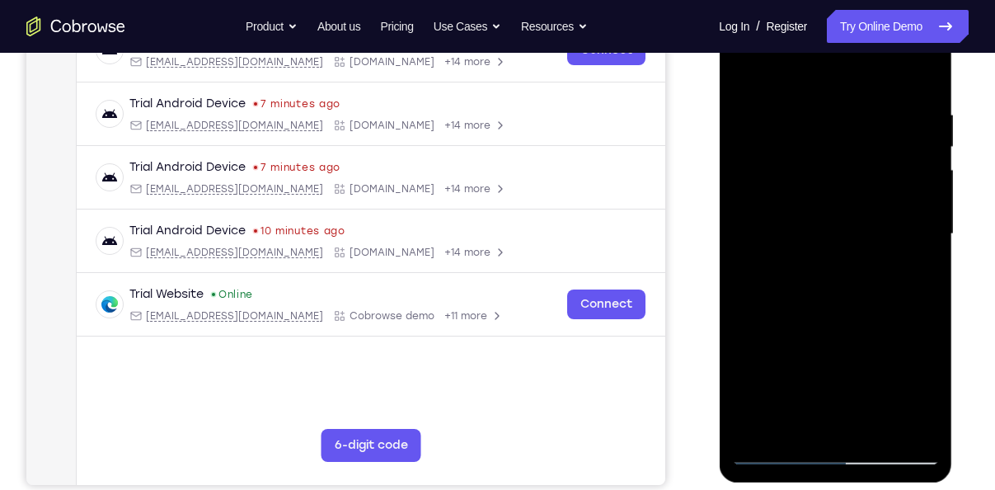
click at [908, 218] on div at bounding box center [836, 234] width 208 height 462
click at [918, 127] on div at bounding box center [836, 234] width 208 height 462
click at [921, 78] on div at bounding box center [836, 234] width 208 height 462
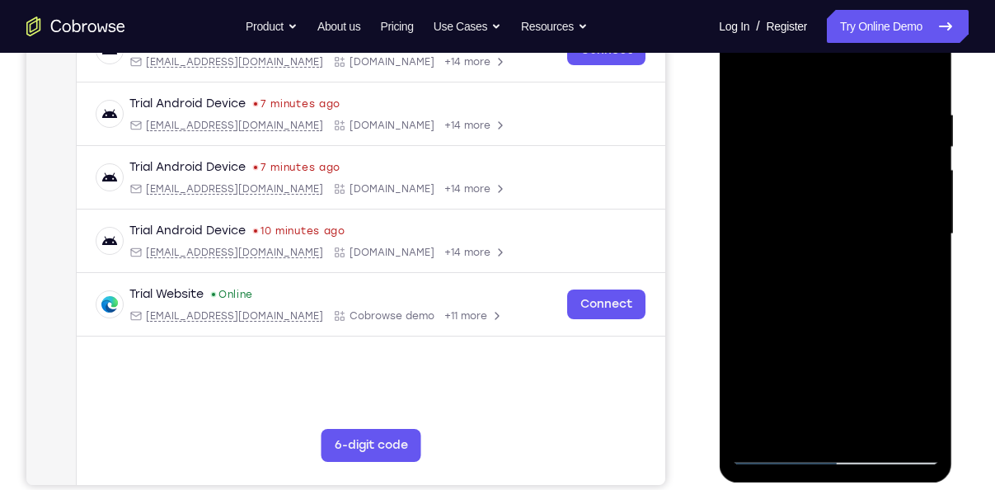
click at [892, 116] on div at bounding box center [836, 234] width 208 height 462
click at [749, 246] on div at bounding box center [836, 234] width 208 height 462
click at [819, 226] on div at bounding box center [836, 234] width 208 height 462
click at [837, 210] on div at bounding box center [836, 234] width 208 height 462
click at [800, 162] on div at bounding box center [836, 234] width 208 height 462
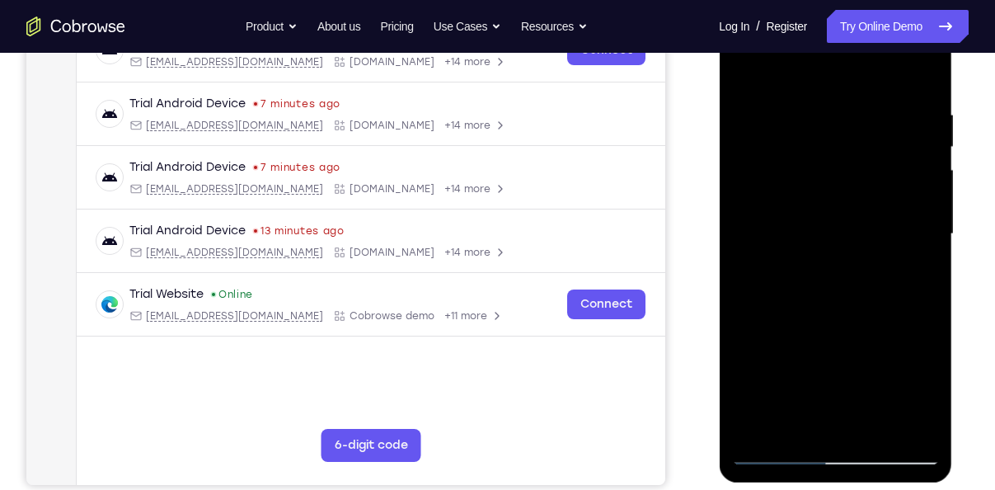
click at [789, 91] on div at bounding box center [836, 234] width 208 height 462
click at [774, 335] on div at bounding box center [836, 234] width 208 height 462
click at [817, 292] on div at bounding box center [836, 234] width 208 height 462
click at [760, 428] on div at bounding box center [836, 234] width 208 height 462
click at [763, 430] on div at bounding box center [836, 234] width 208 height 462
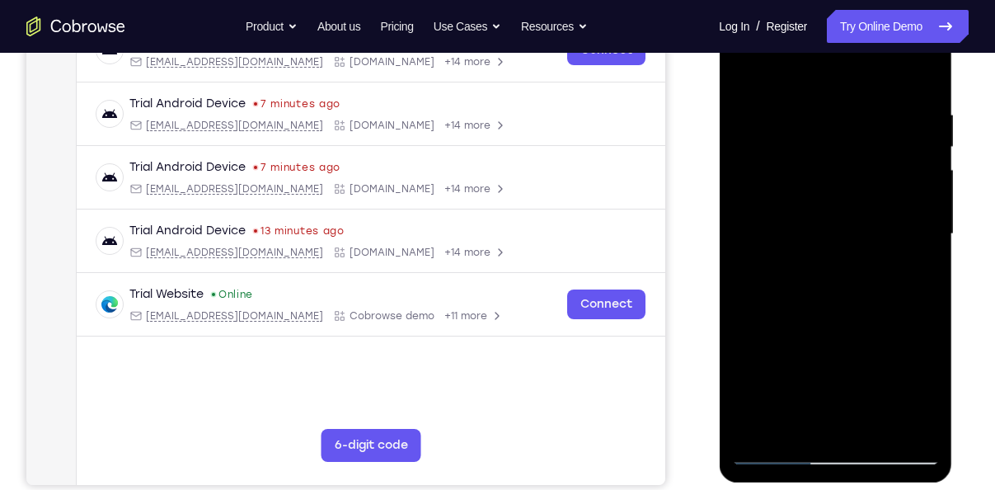
click at [763, 430] on div at bounding box center [836, 234] width 208 height 462
drag, startPoint x: 888, startPoint y: 101, endPoint x: 812, endPoint y: 108, distance: 77.0
click at [812, 108] on div at bounding box center [836, 234] width 208 height 462
drag, startPoint x: 889, startPoint y: 96, endPoint x: 708, endPoint y: 133, distance: 185.0
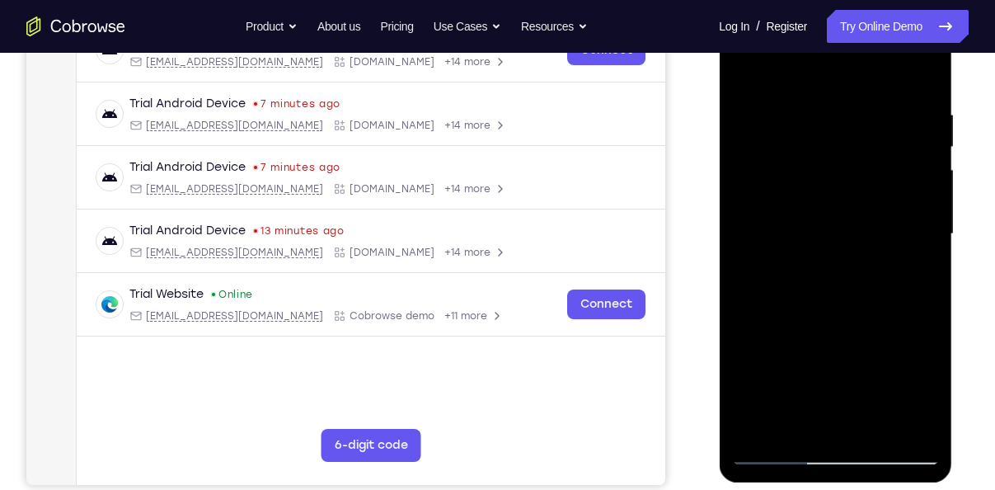
click at [719, 133] on html "Online web based iOS Simulators and Android Emulators. Run iPhone, iPad, Mobile…" at bounding box center [836, 238] width 235 height 495
drag, startPoint x: 848, startPoint y: 92, endPoint x: 723, endPoint y: 107, distance: 125.4
click at [723, 107] on div at bounding box center [835, 237] width 233 height 492
drag, startPoint x: 898, startPoint y: 103, endPoint x: 829, endPoint y: 112, distance: 69.9
click at [829, 112] on div at bounding box center [836, 234] width 208 height 462
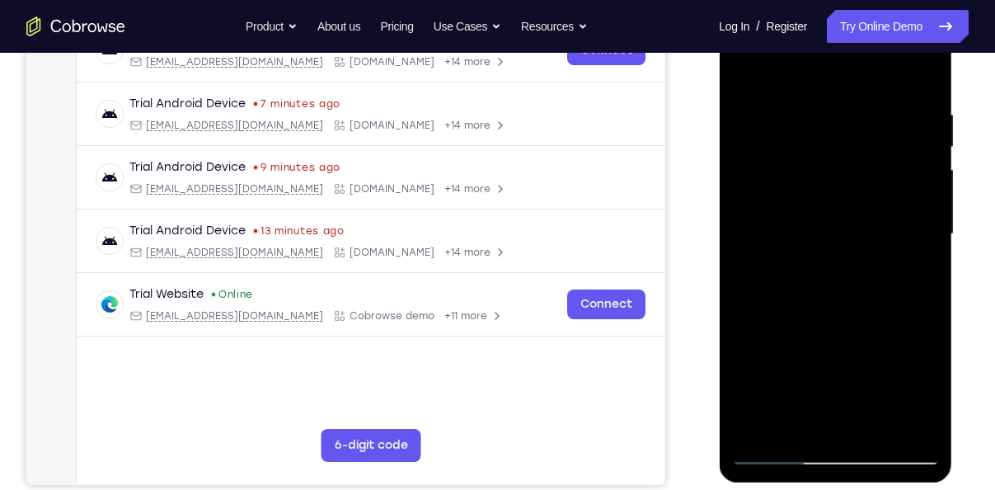
click at [750, 97] on div at bounding box center [836, 234] width 208 height 462
click at [921, 255] on div at bounding box center [836, 234] width 208 height 462
click at [909, 200] on div at bounding box center [836, 234] width 208 height 462
click at [921, 74] on div at bounding box center [836, 234] width 208 height 462
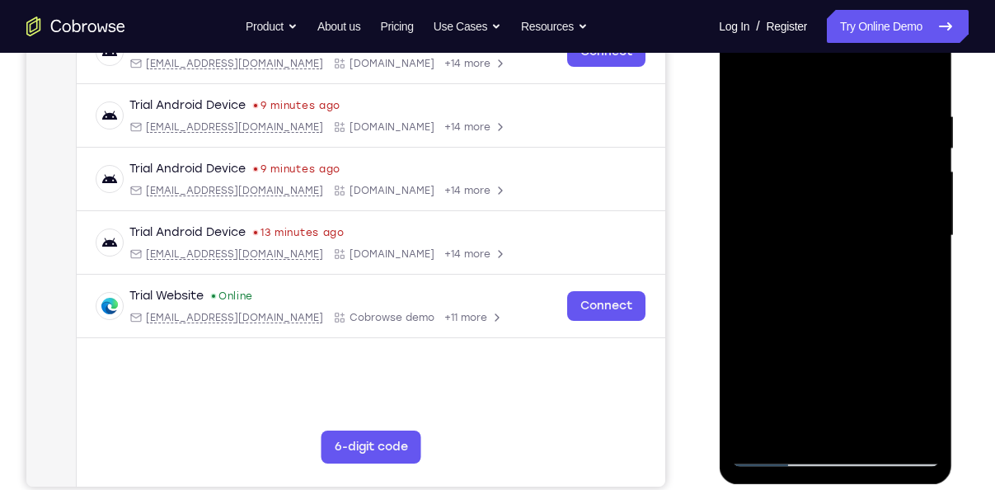
scroll to position [280, 0]
click at [872, 427] on div at bounding box center [836, 237] width 208 height 462
click at [822, 318] on div at bounding box center [836, 237] width 208 height 462
click at [746, 67] on div at bounding box center [836, 237] width 208 height 462
